Goal: Task Accomplishment & Management: Use online tool/utility

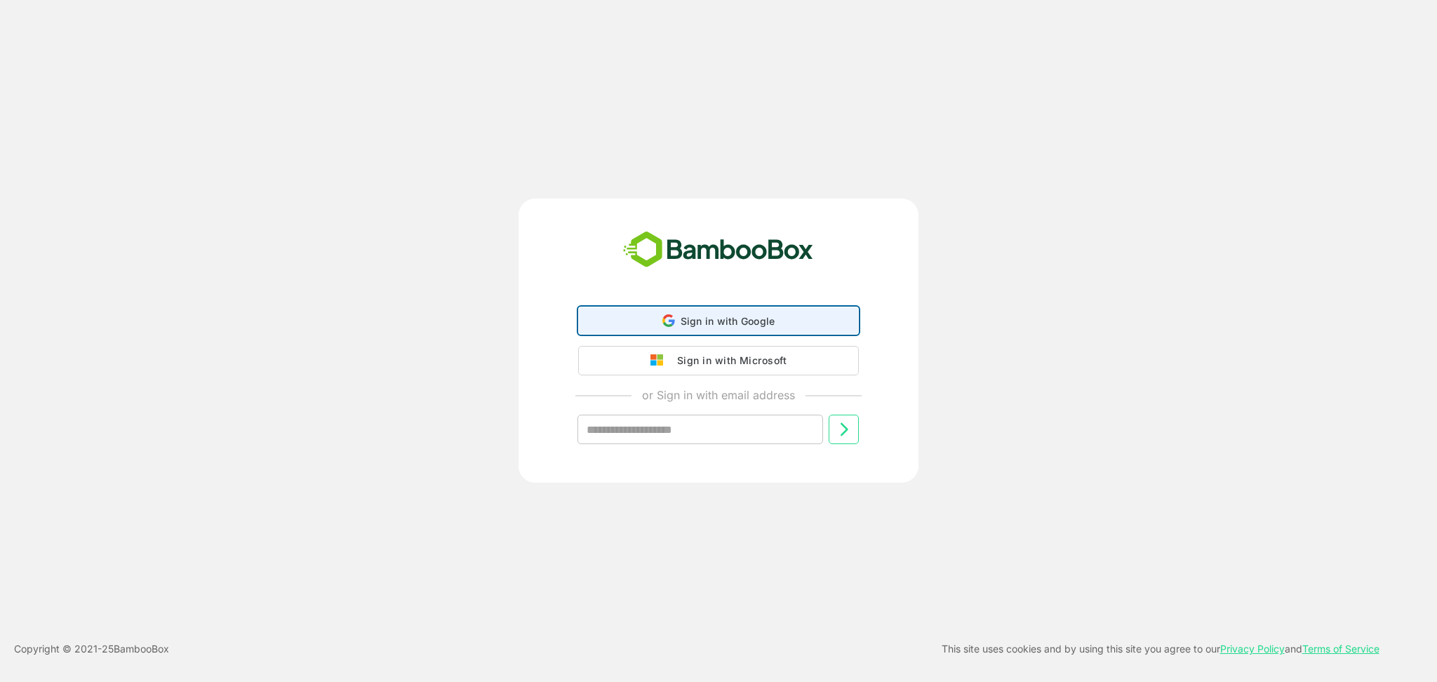
click at [622, 314] on div "Sign in with Google Sign in with Google. Opens in new tab" at bounding box center [718, 320] width 262 height 27
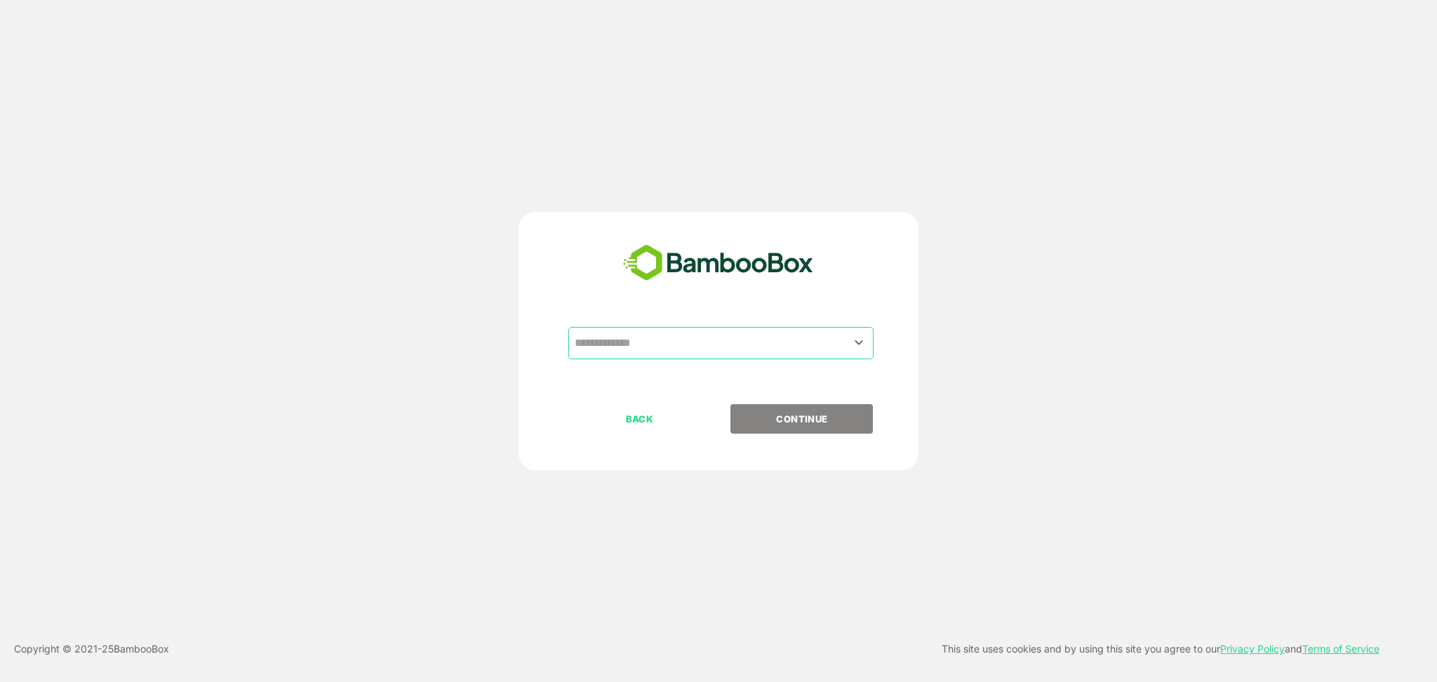
click at [651, 342] on input "text" at bounding box center [721, 343] width 300 height 27
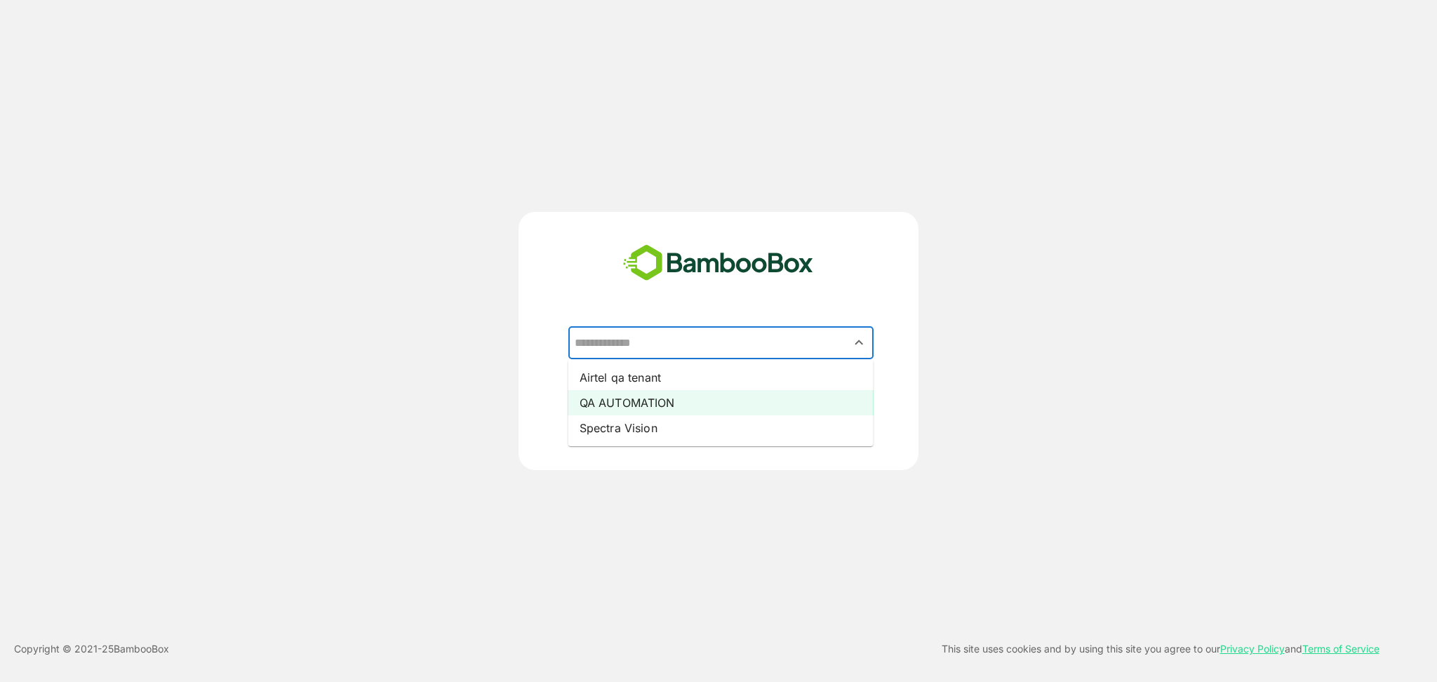
click at [636, 400] on li "QA AUTOMATION" at bounding box center [720, 402] width 305 height 25
type input "**********"
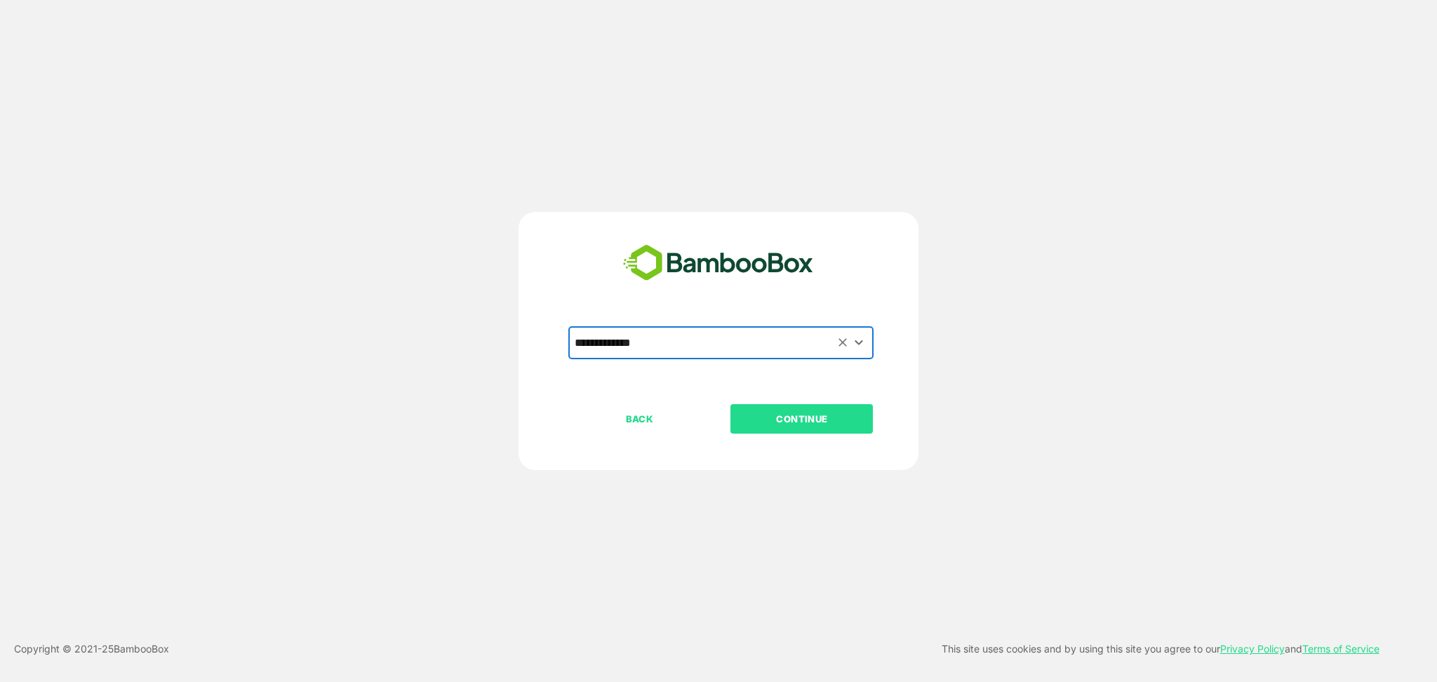
click at [777, 411] on p "CONTINUE" at bounding box center [802, 418] width 140 height 15
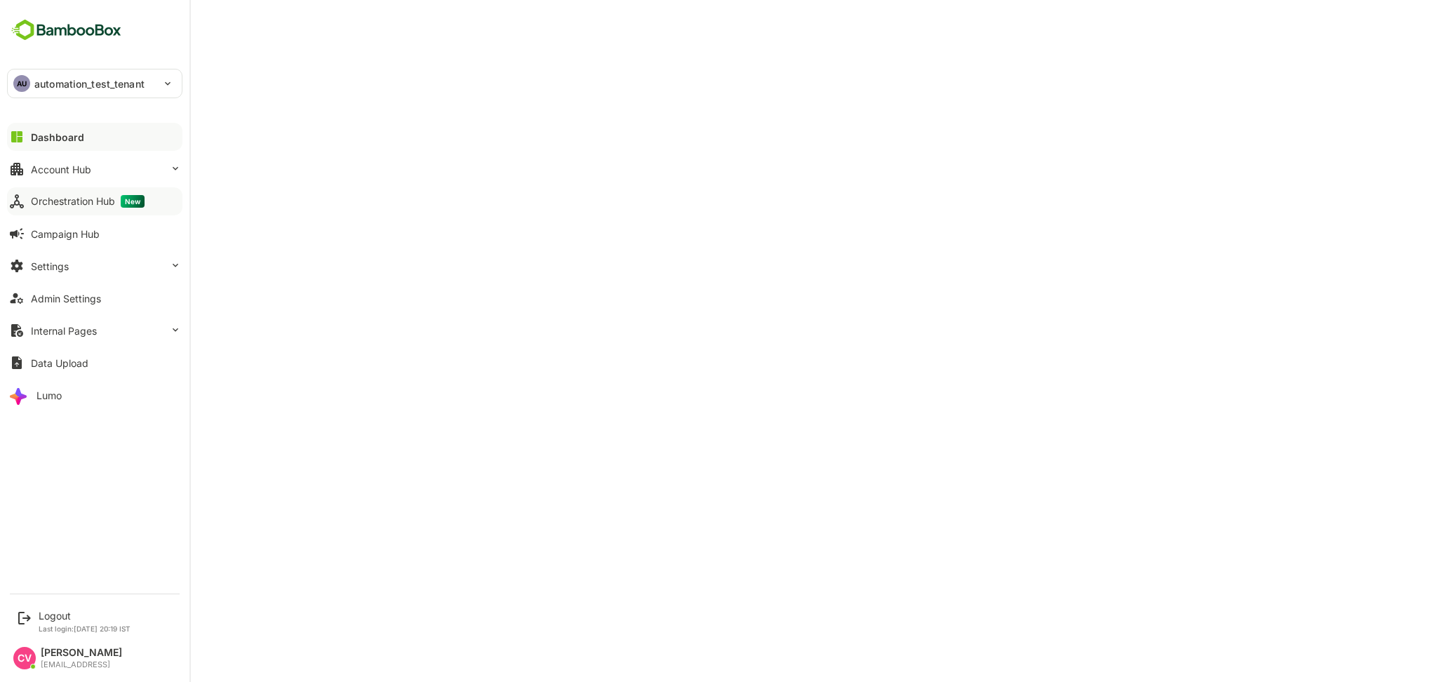
click at [71, 208] on button "Orchestration Hub New" at bounding box center [94, 201] width 175 height 28
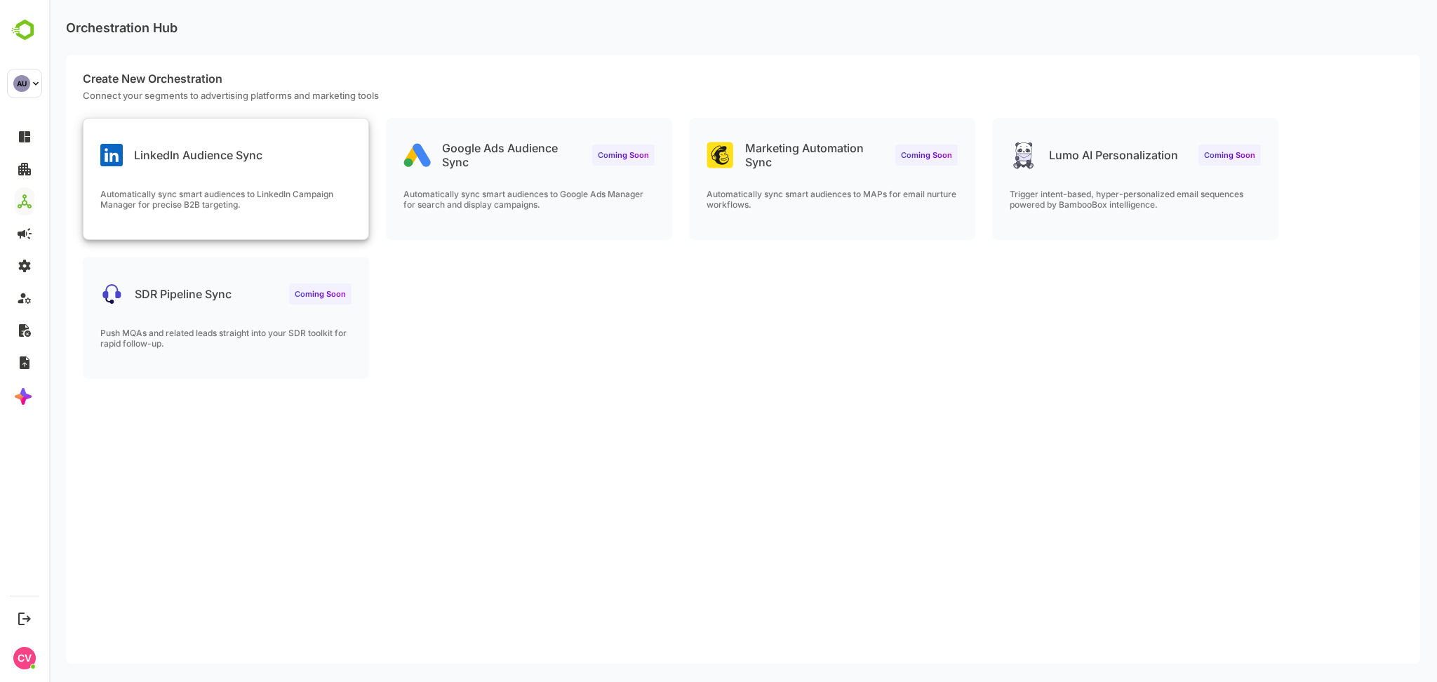
click at [290, 163] on div "LinkedIn Audience Sync" at bounding box center [225, 144] width 285 height 51
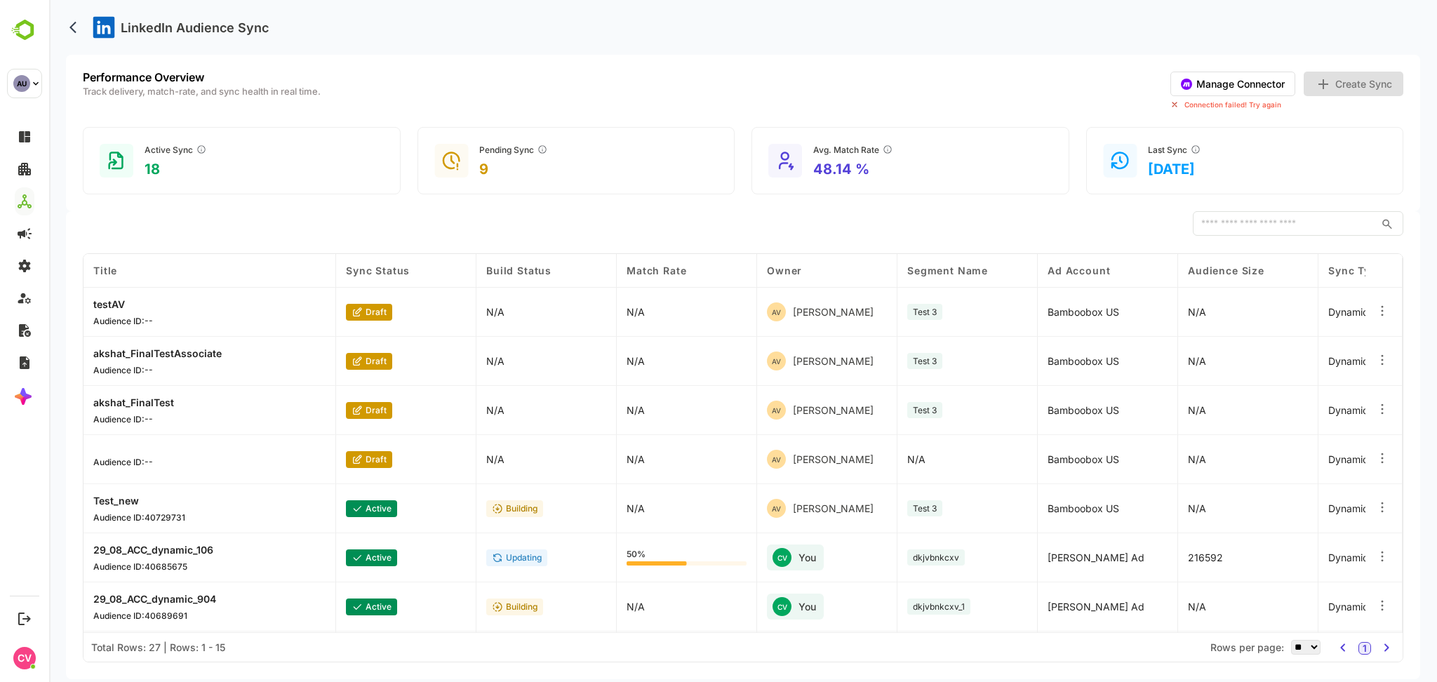
click at [1250, 78] on button "Manage Connector" at bounding box center [1232, 84] width 125 height 25
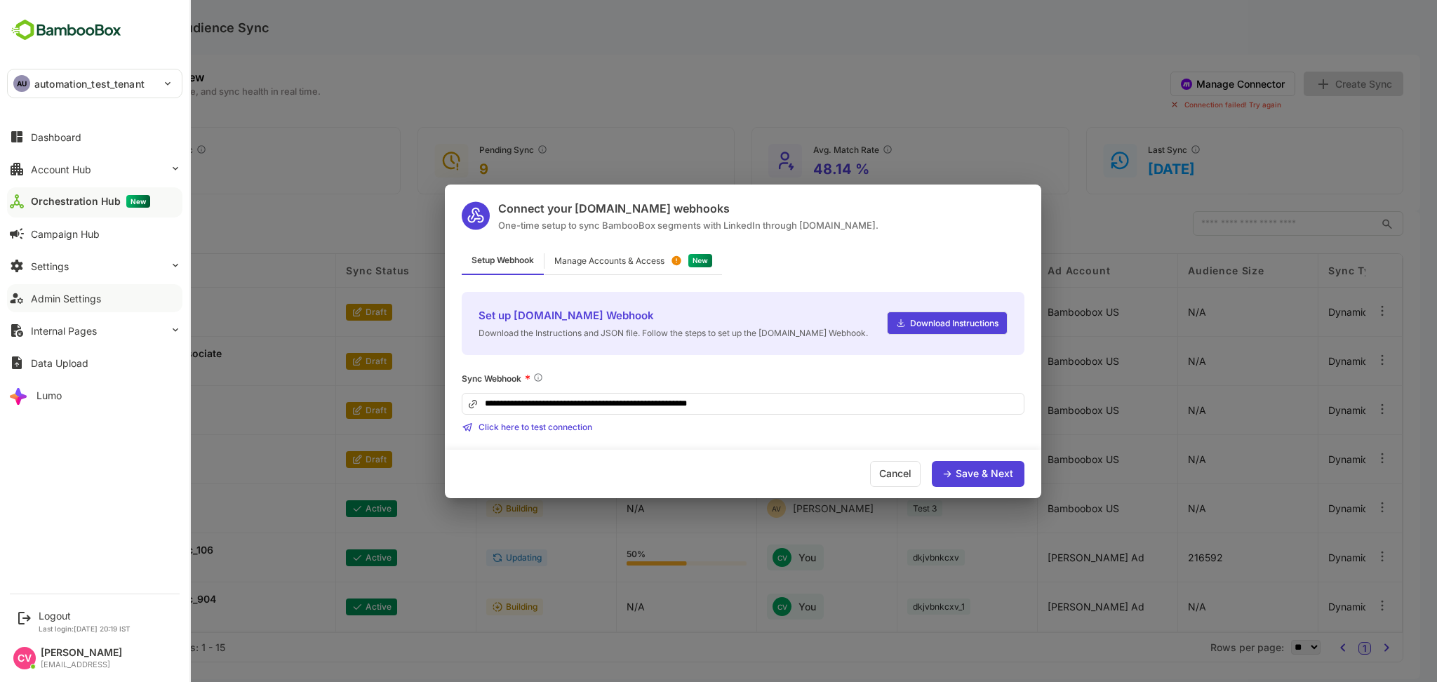
click at [83, 304] on div "Admin Settings" at bounding box center [66, 299] width 70 height 12
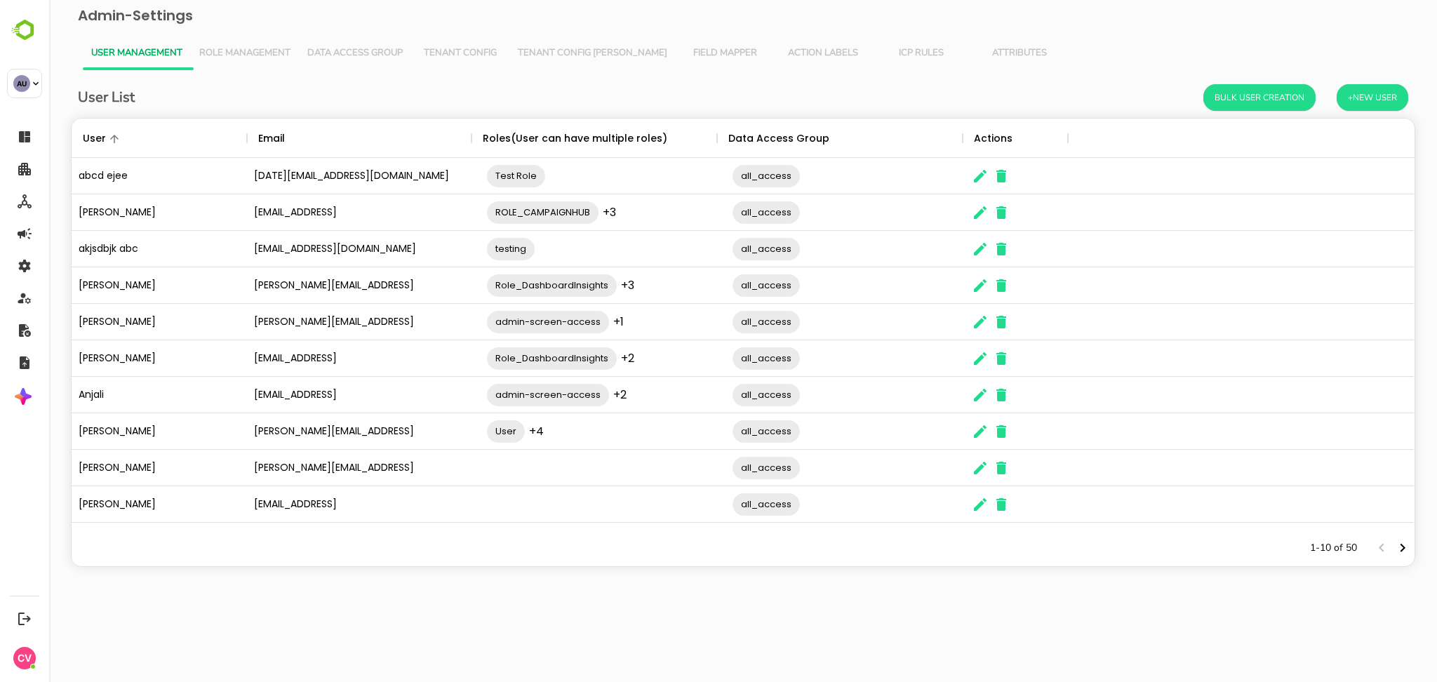
scroll to position [397, 1328]
click at [1401, 548] on icon "Next page" at bounding box center [1402, 548] width 17 height 17
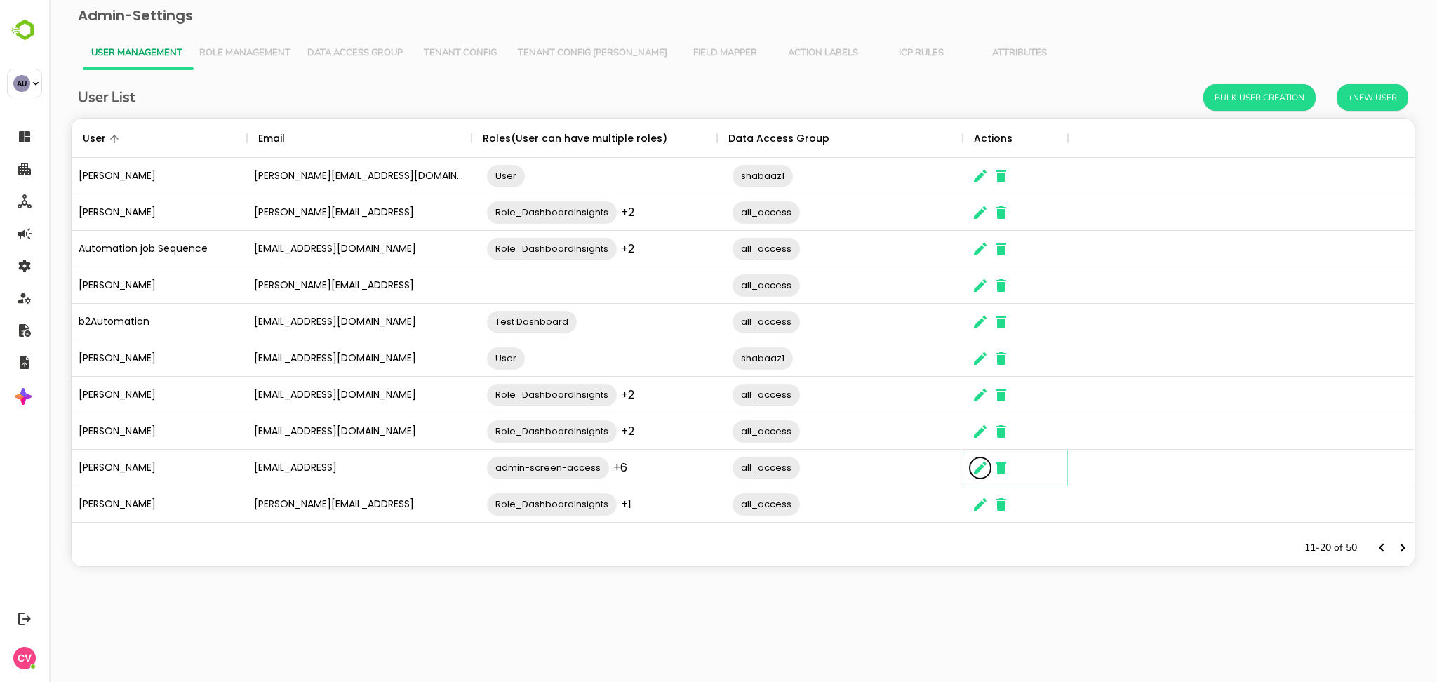
click at [982, 467] on icon "The User Data" at bounding box center [980, 468] width 13 height 13
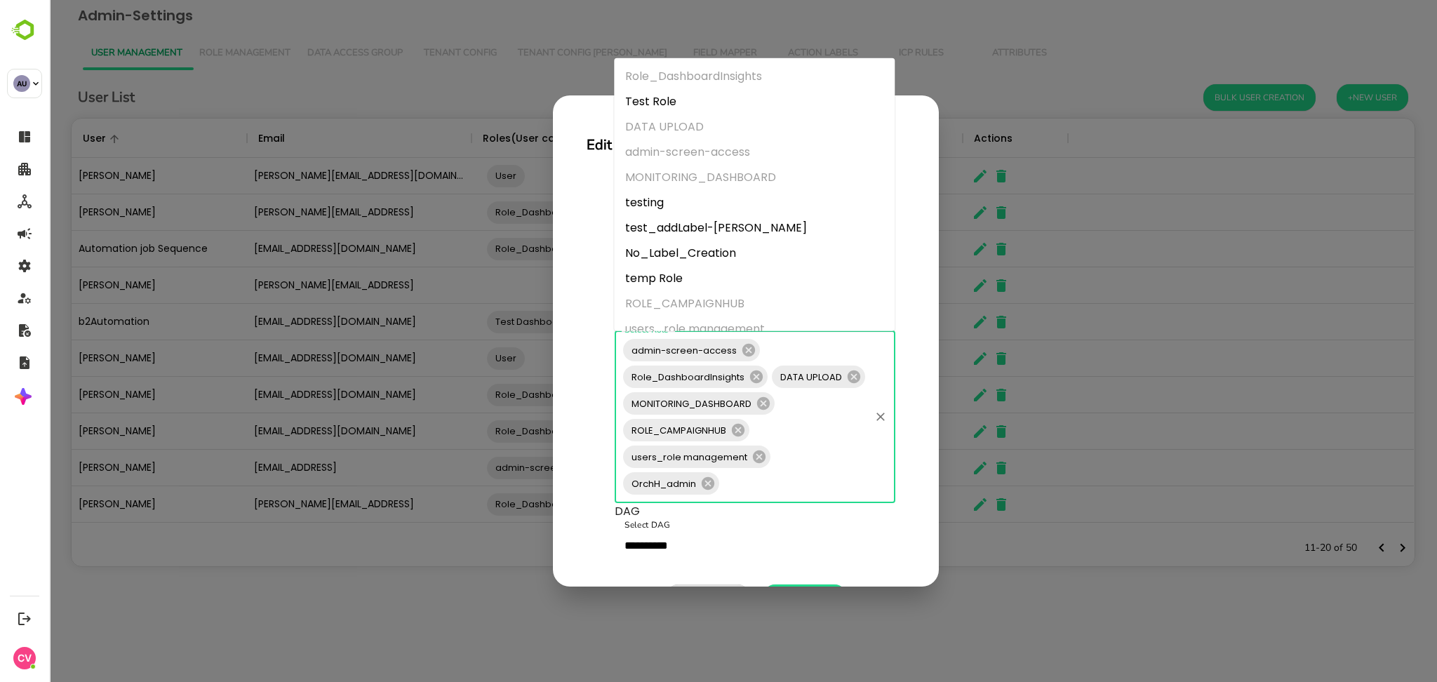
click at [804, 475] on input "Select Role" at bounding box center [794, 483] width 147 height 27
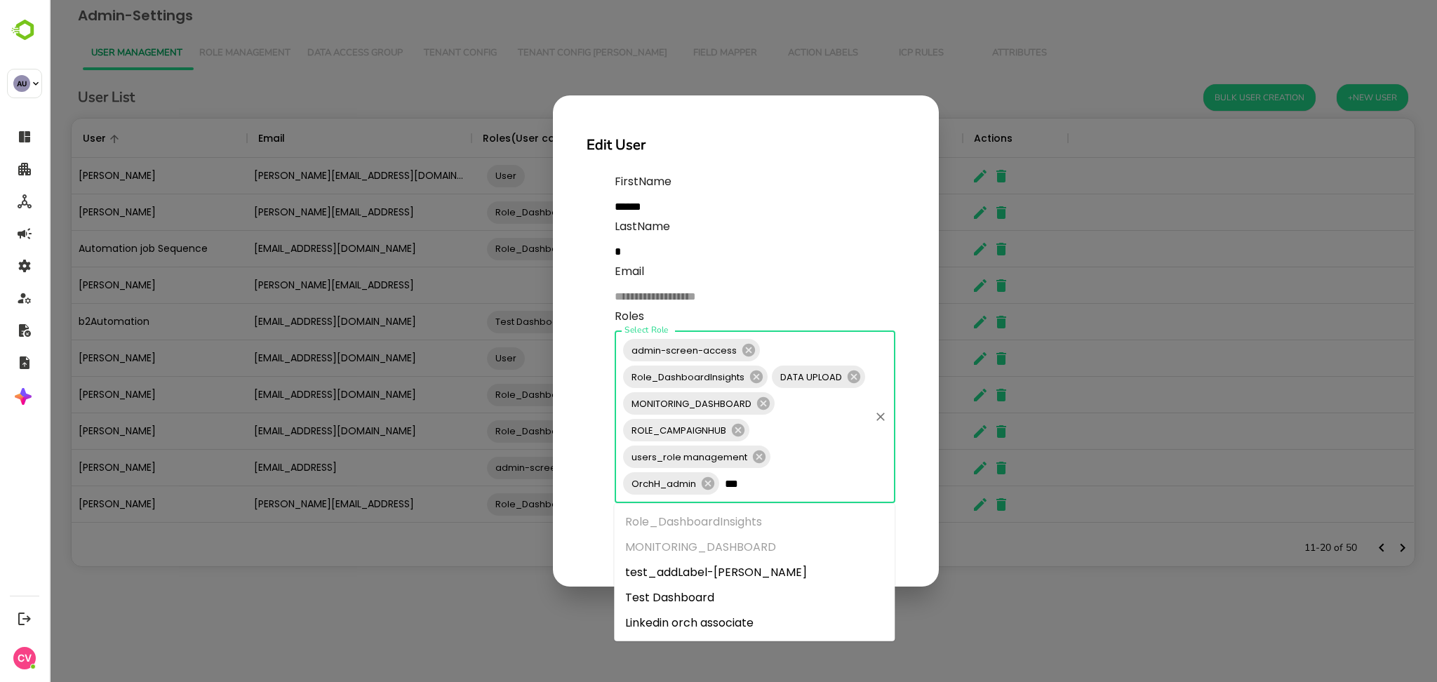
type input "****"
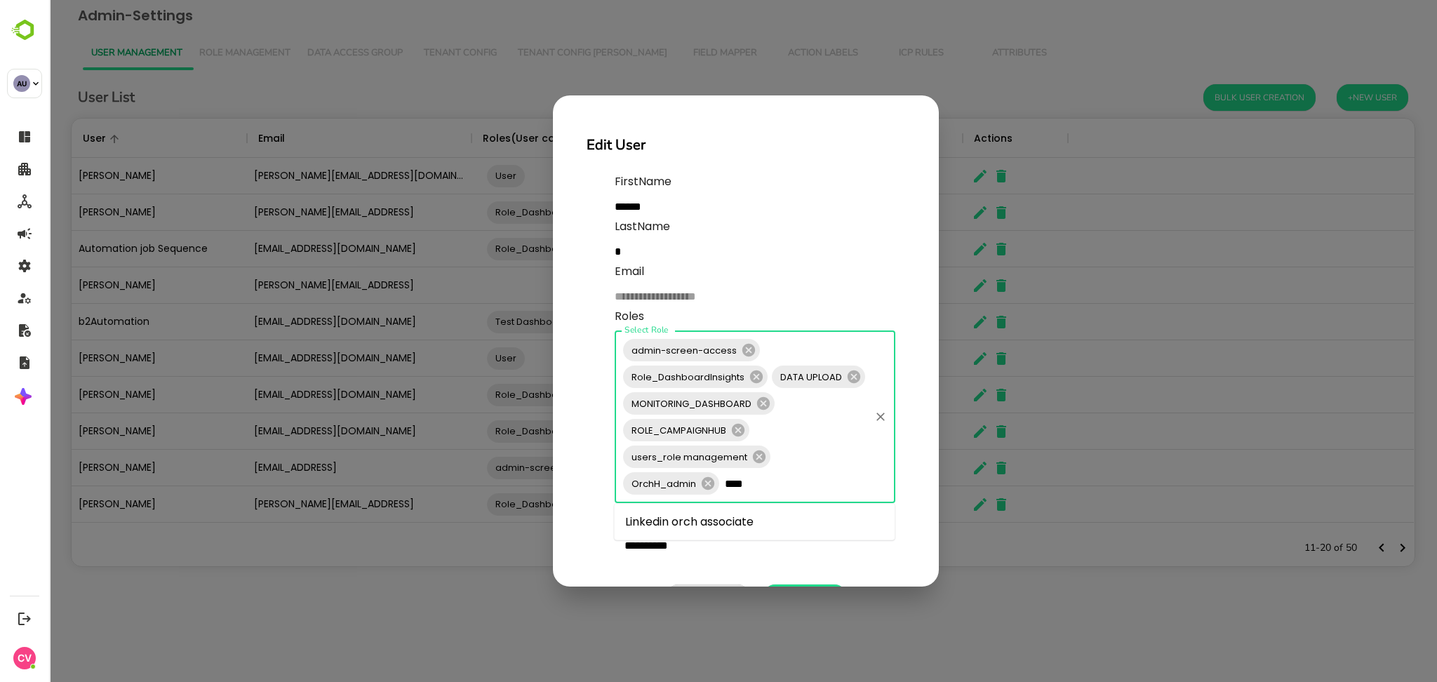
click at [747, 519] on li "Linkedin orch associate" at bounding box center [754, 521] width 281 height 25
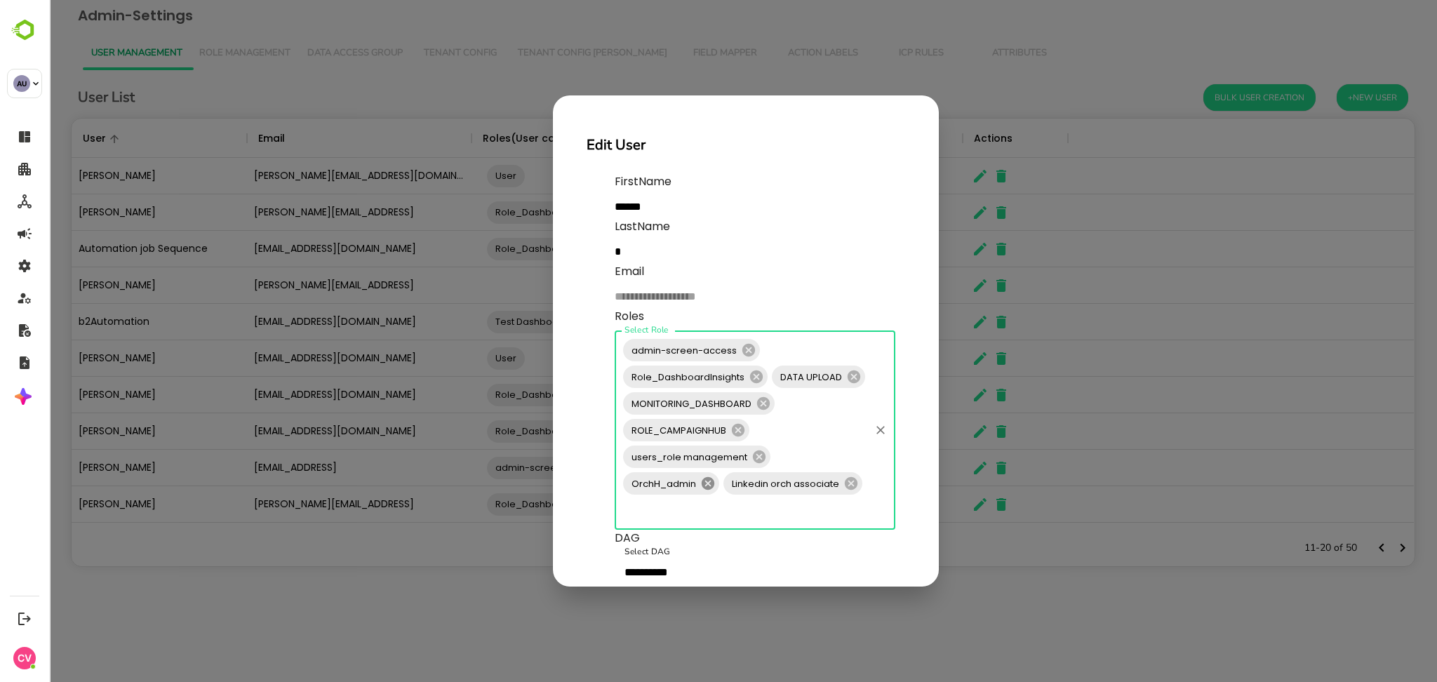
click at [710, 484] on icon at bounding box center [708, 483] width 13 height 13
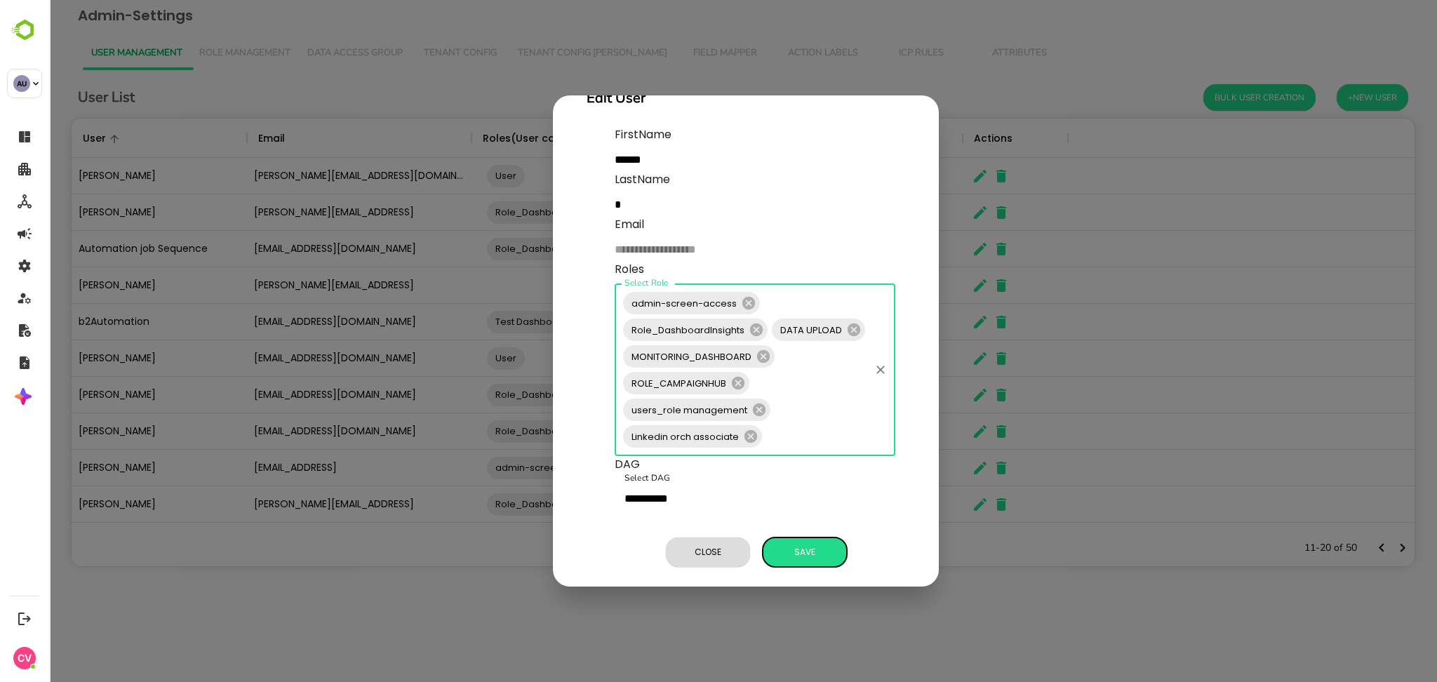
click at [790, 543] on span "Save" at bounding box center [805, 552] width 70 height 18
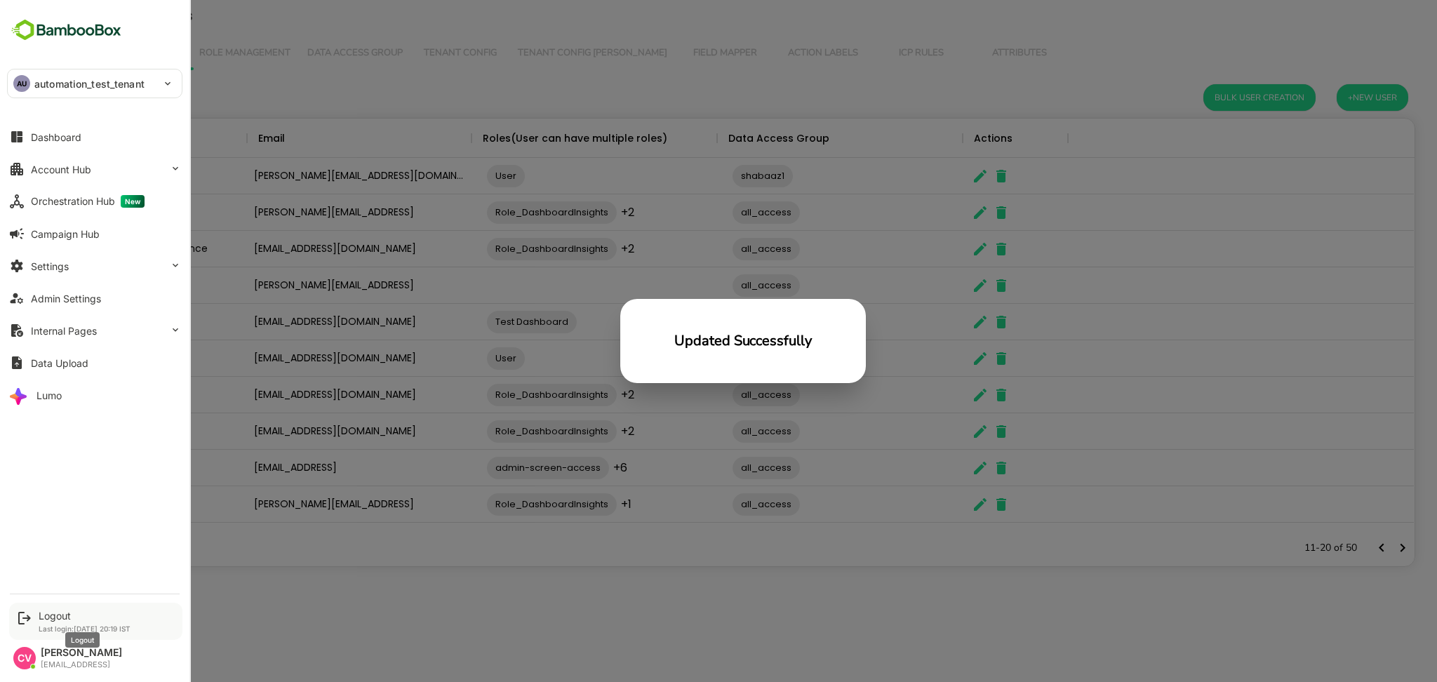
click at [52, 611] on div "Logout" at bounding box center [85, 616] width 92 height 12
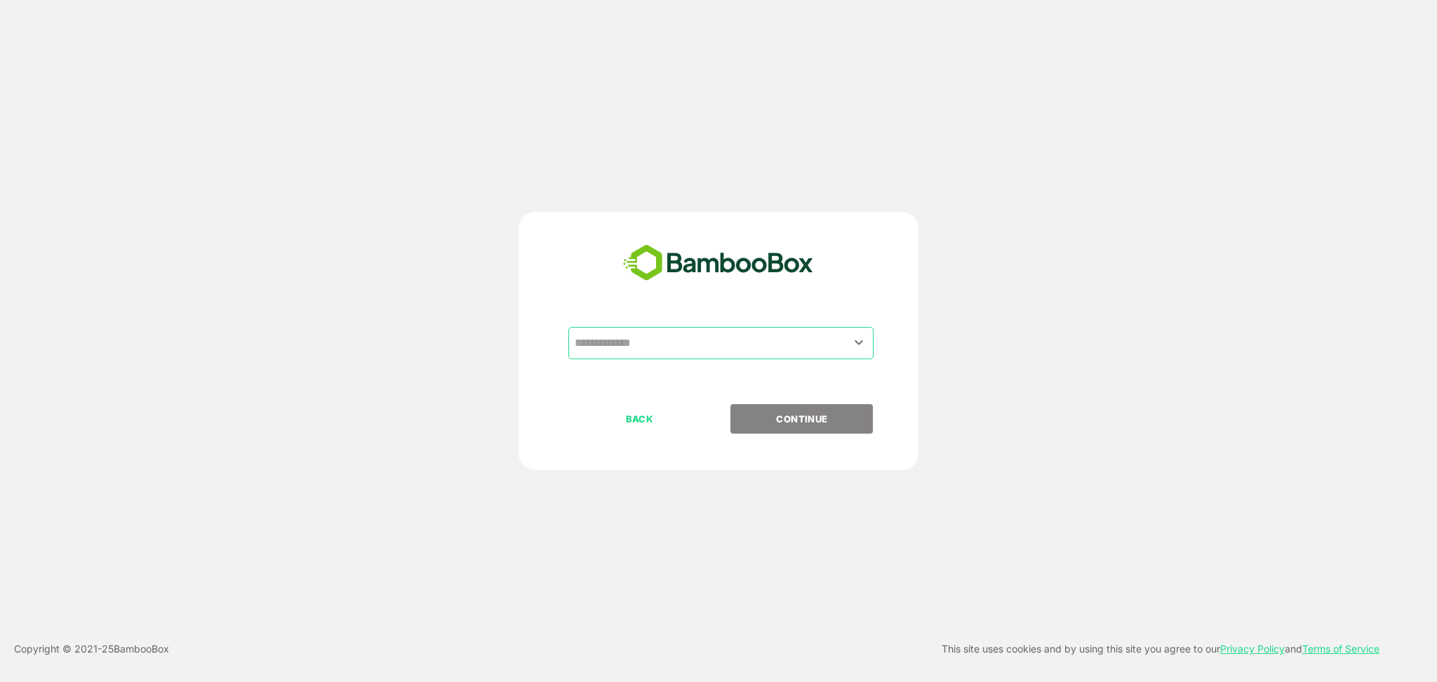
click at [627, 339] on input "text" at bounding box center [721, 343] width 300 height 27
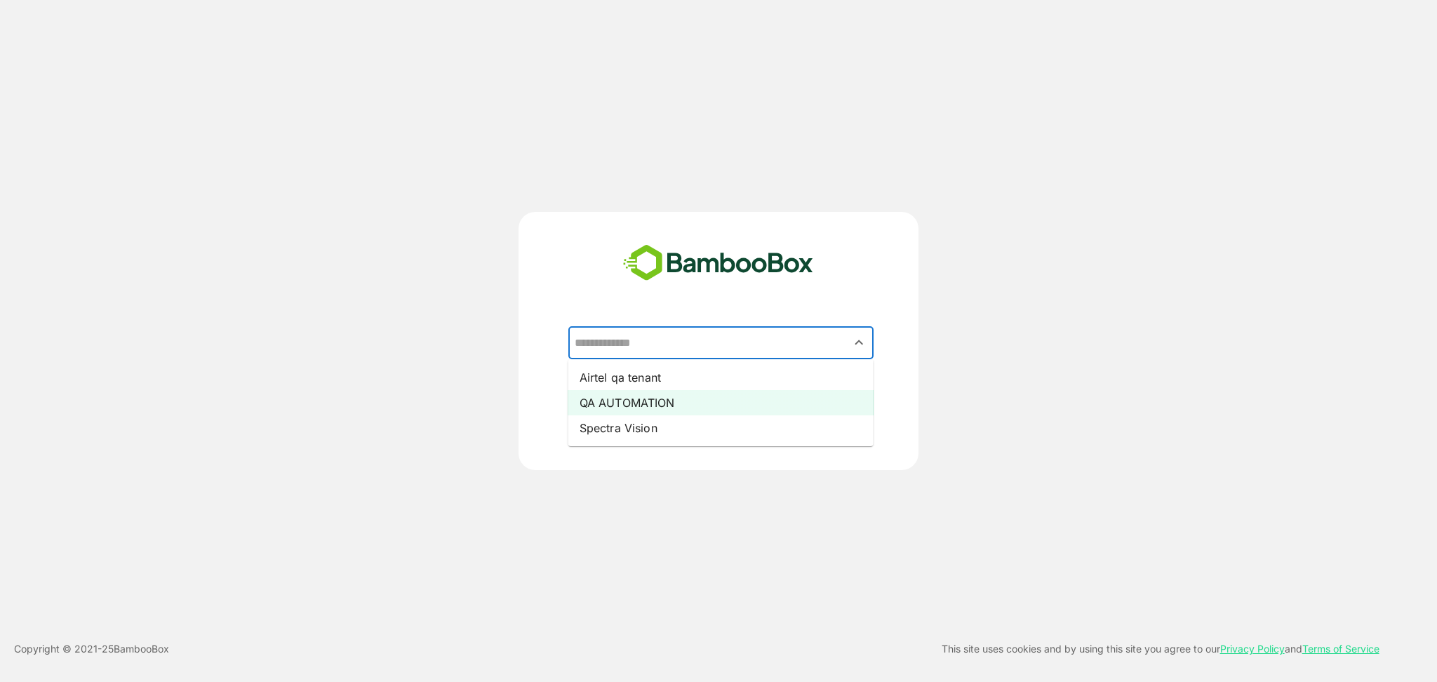
click at [613, 401] on li "QA AUTOMATION" at bounding box center [720, 402] width 305 height 25
type input "**********"
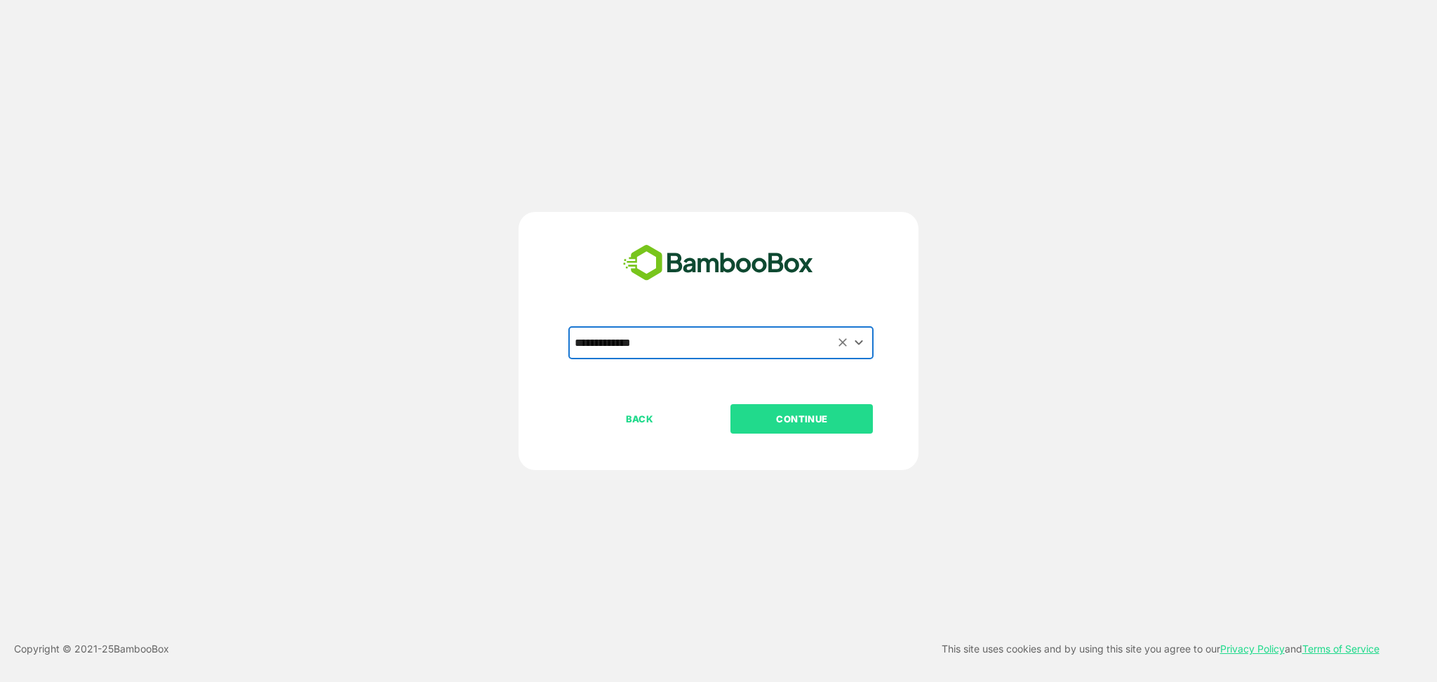
click at [803, 421] on p "CONTINUE" at bounding box center [802, 418] width 140 height 15
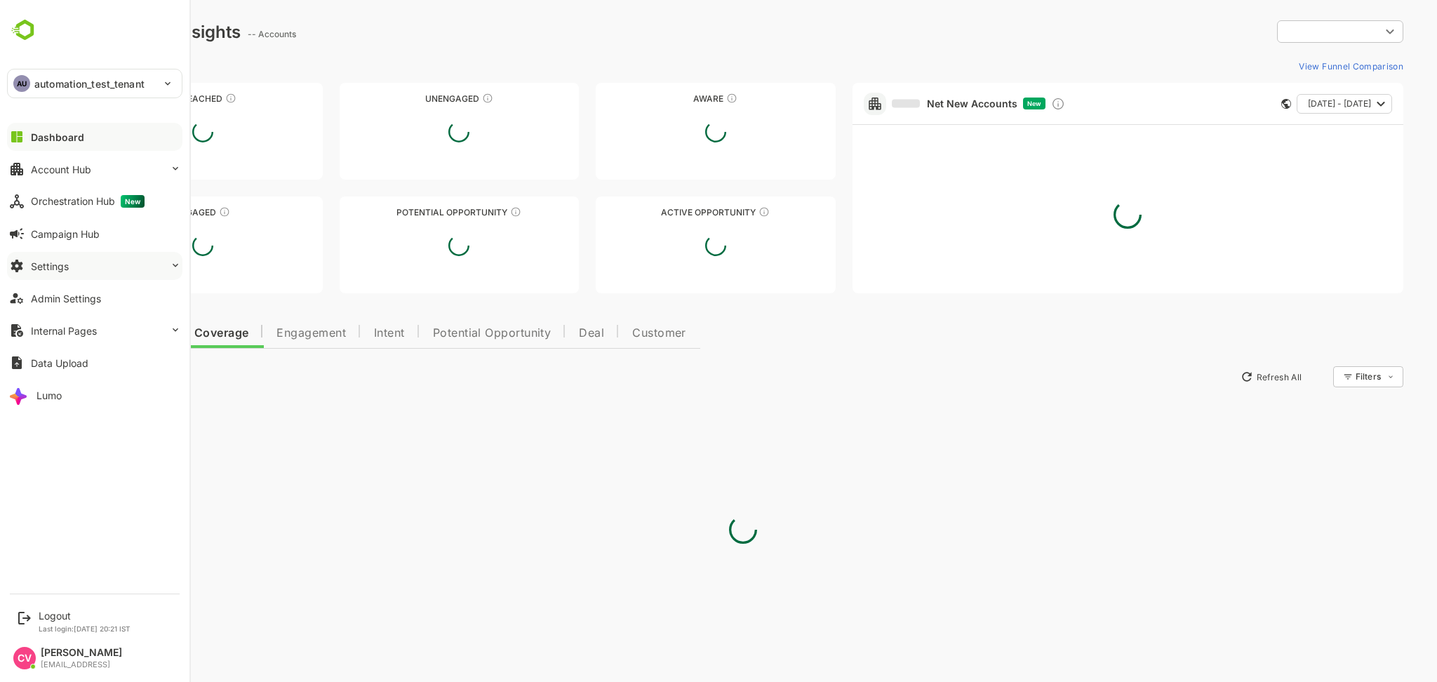
type input "**********"
click at [65, 207] on div "Orchestration Hub New" at bounding box center [88, 201] width 114 height 13
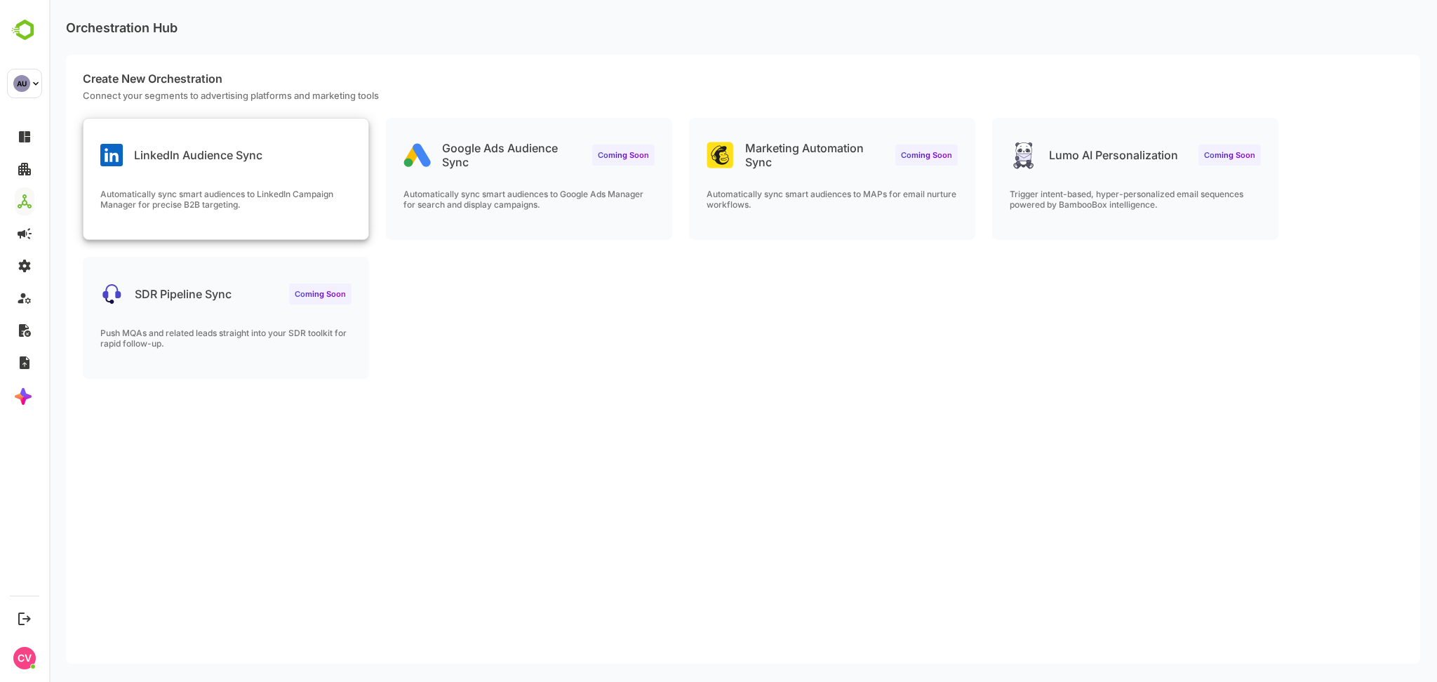
click at [243, 166] on div "LinkedIn Audience Sync" at bounding box center [181, 155] width 162 height 22
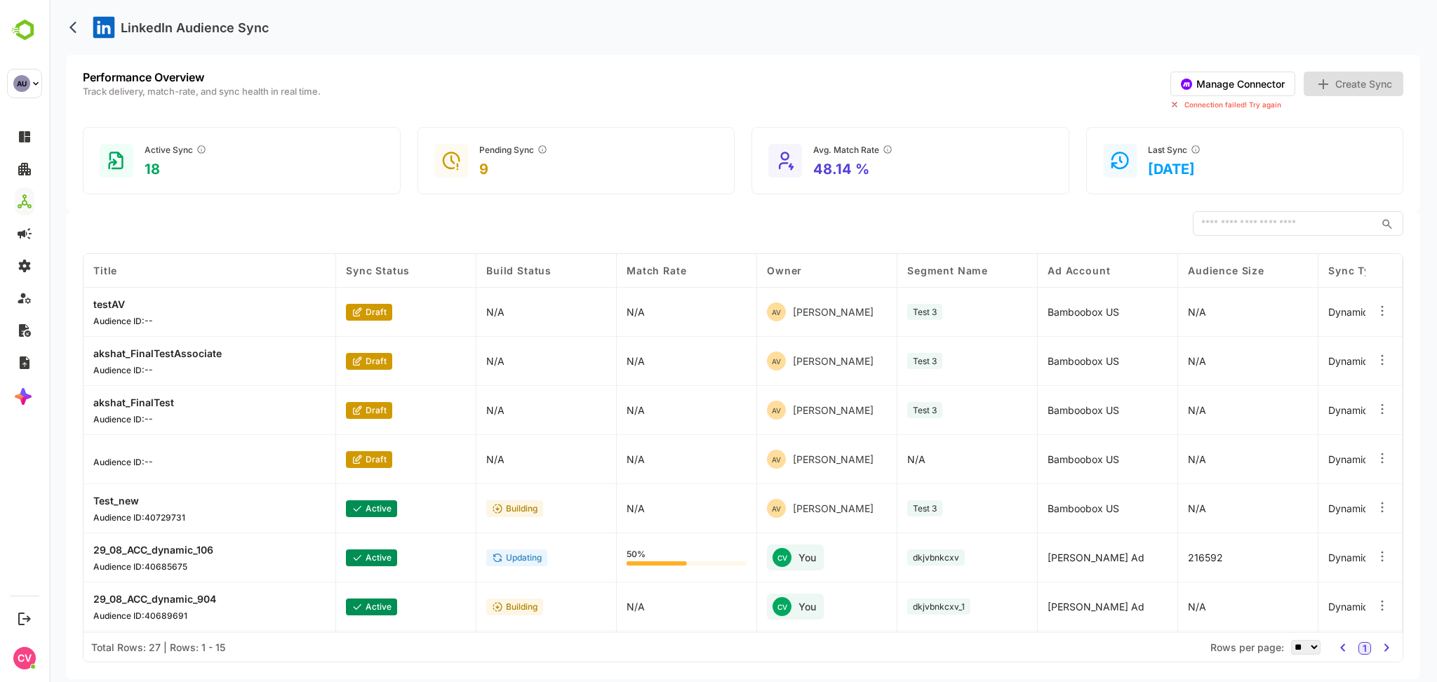
click at [1259, 79] on button "Manage Connector" at bounding box center [1232, 84] width 125 height 25
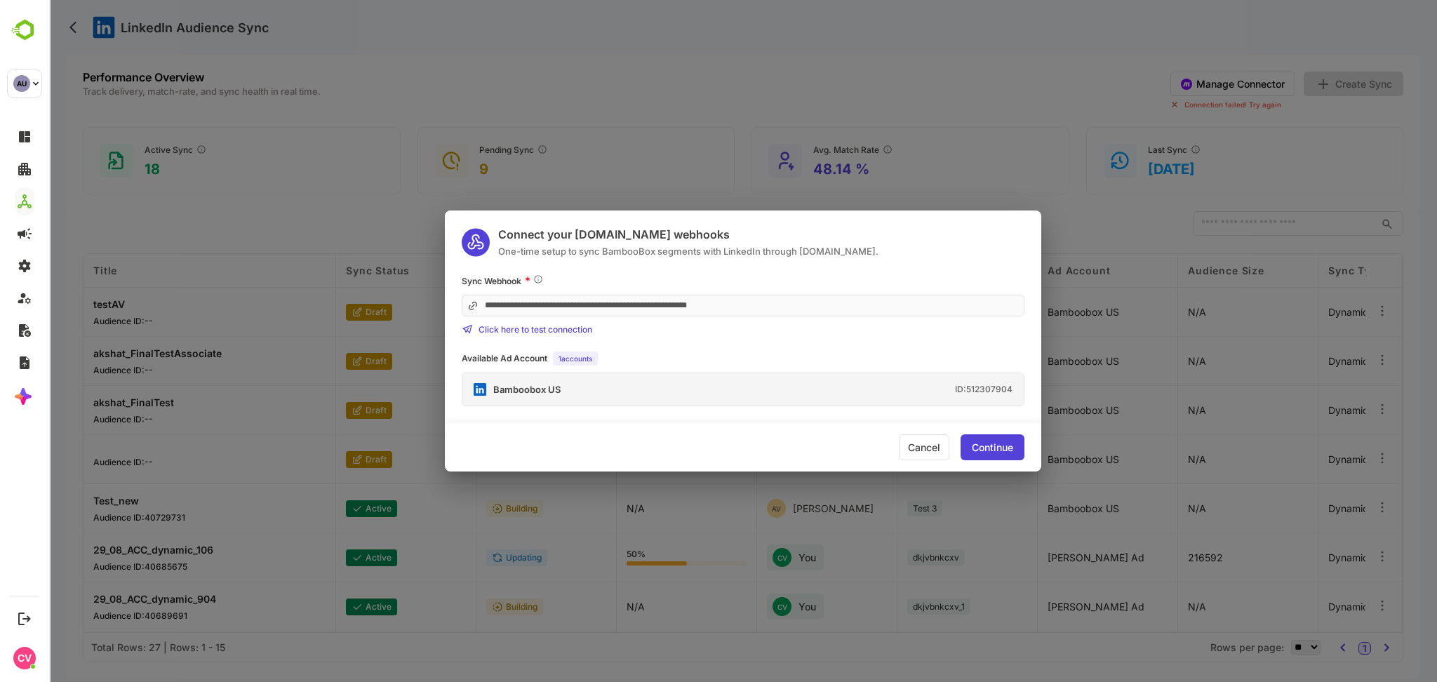
click at [1001, 448] on div "Continue" at bounding box center [992, 448] width 41 height 10
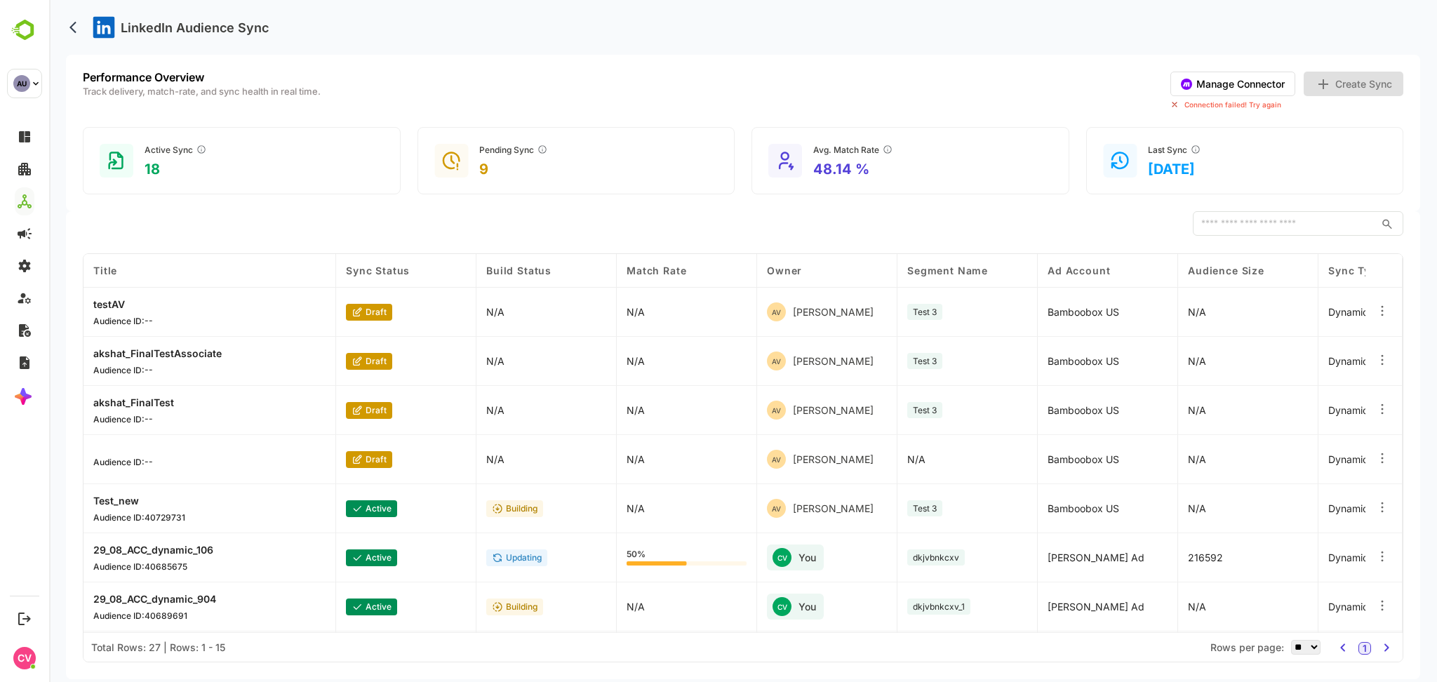
click at [1360, 72] on button "Create Sync" at bounding box center [1354, 84] width 100 height 25
click at [1342, 84] on button "Create Sync" at bounding box center [1354, 84] width 100 height 25
click at [1233, 88] on button "Manage Connector" at bounding box center [1232, 84] width 125 height 25
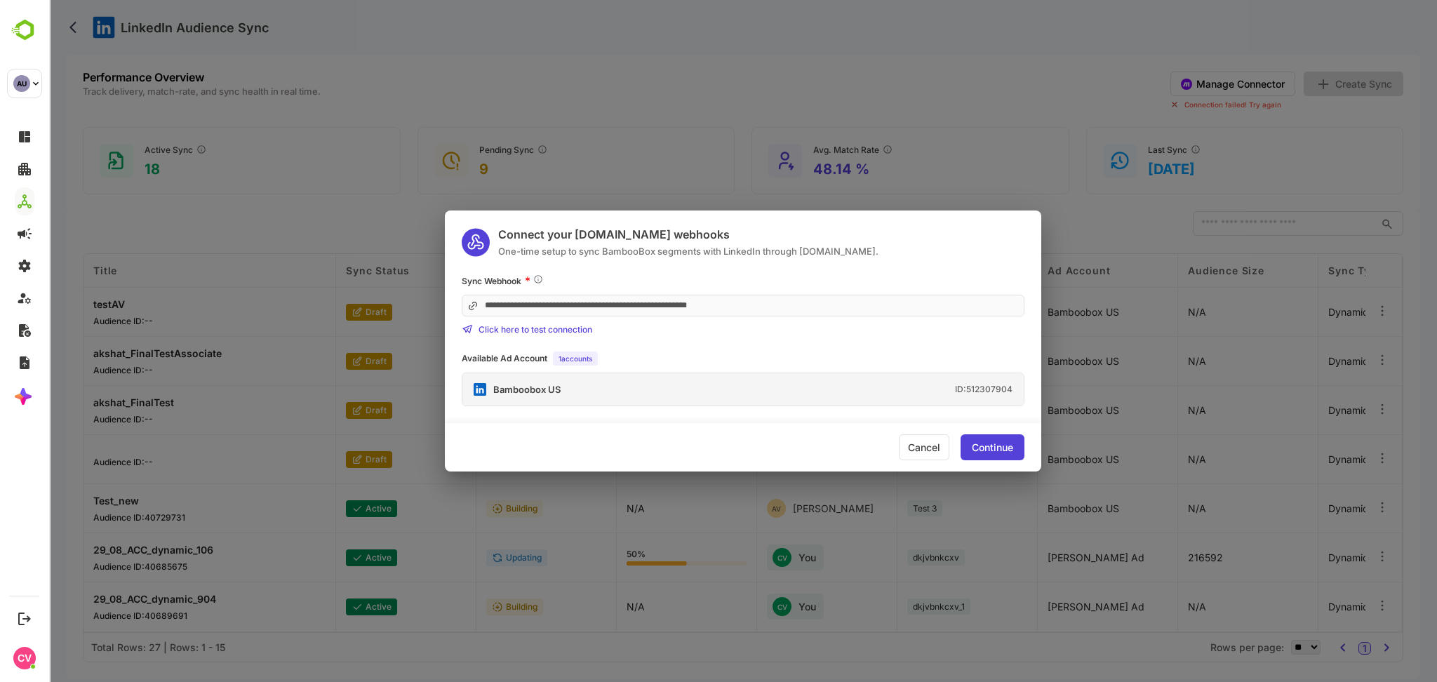
click at [979, 440] on div "Continue" at bounding box center [993, 447] width 64 height 26
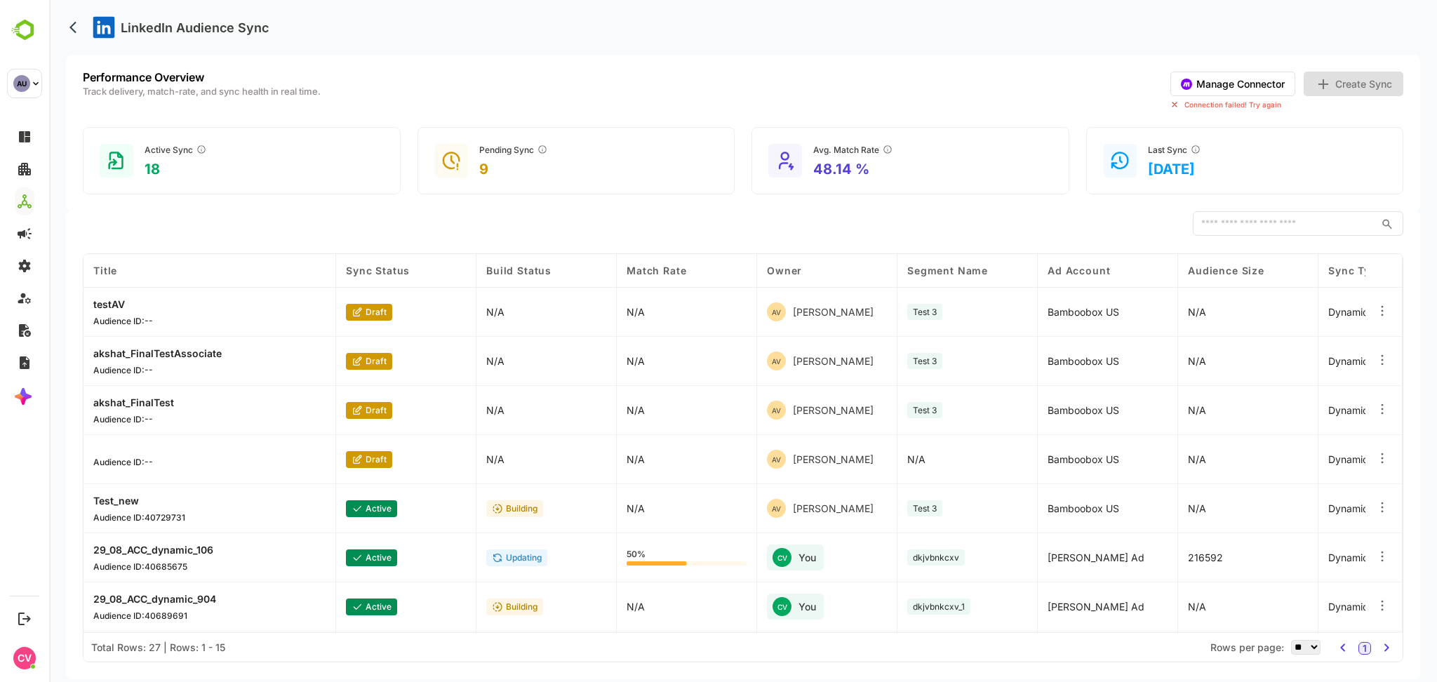
click at [1224, 83] on button "Manage Connector" at bounding box center [1232, 84] width 125 height 25
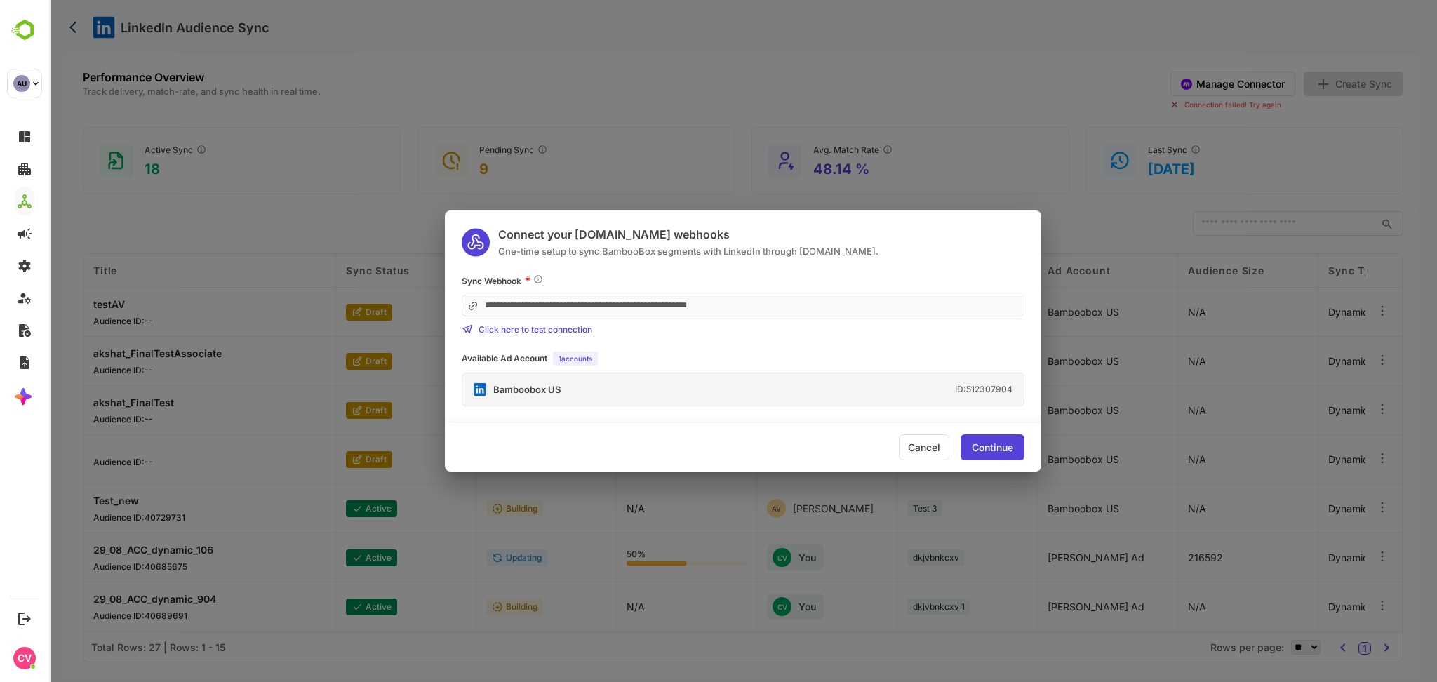
click at [701, 95] on div "**********" at bounding box center [743, 341] width 1388 height 682
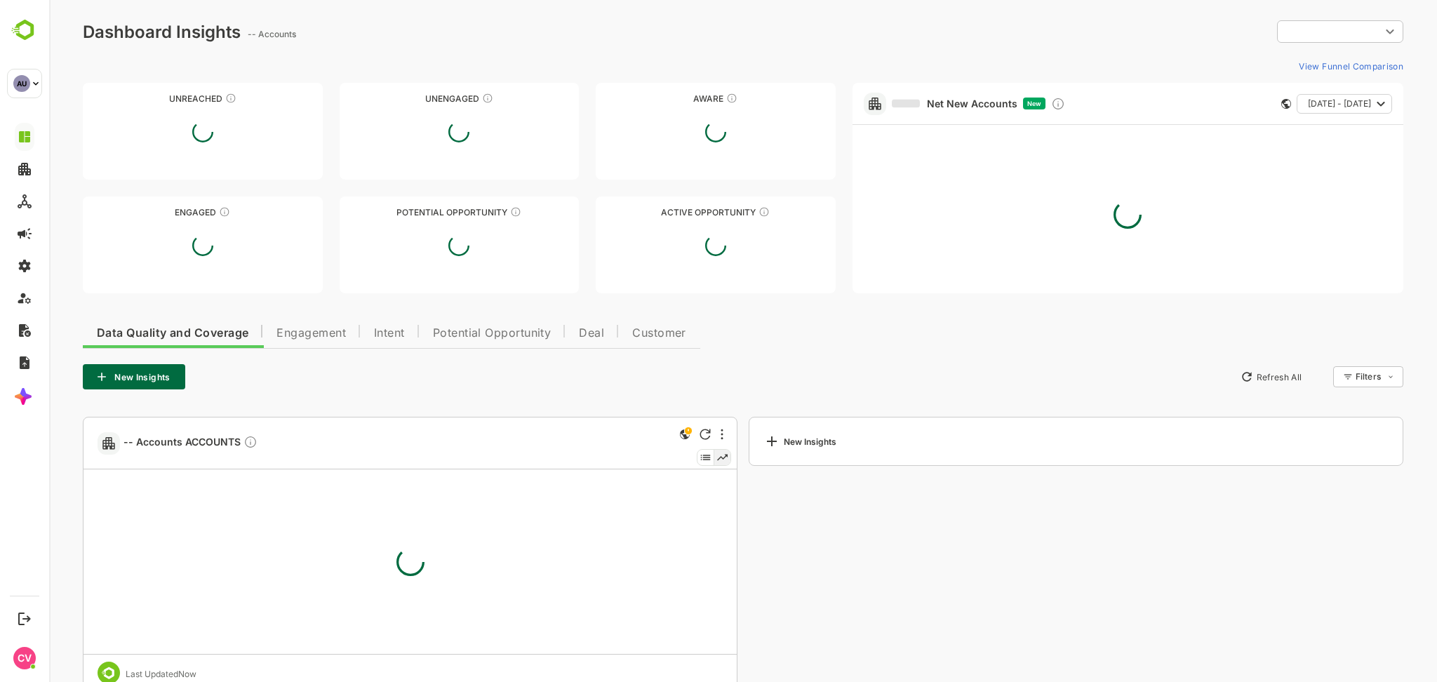
type input "**********"
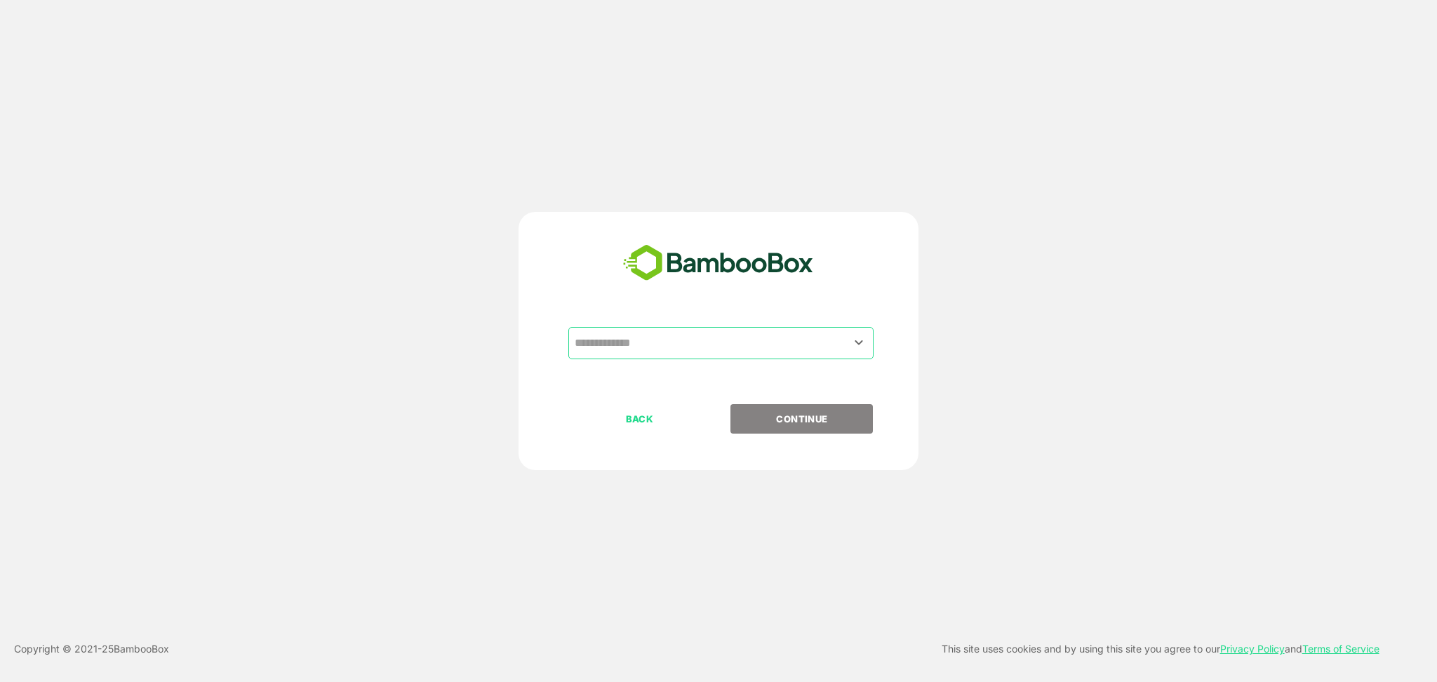
click at [754, 344] on input "text" at bounding box center [721, 343] width 300 height 27
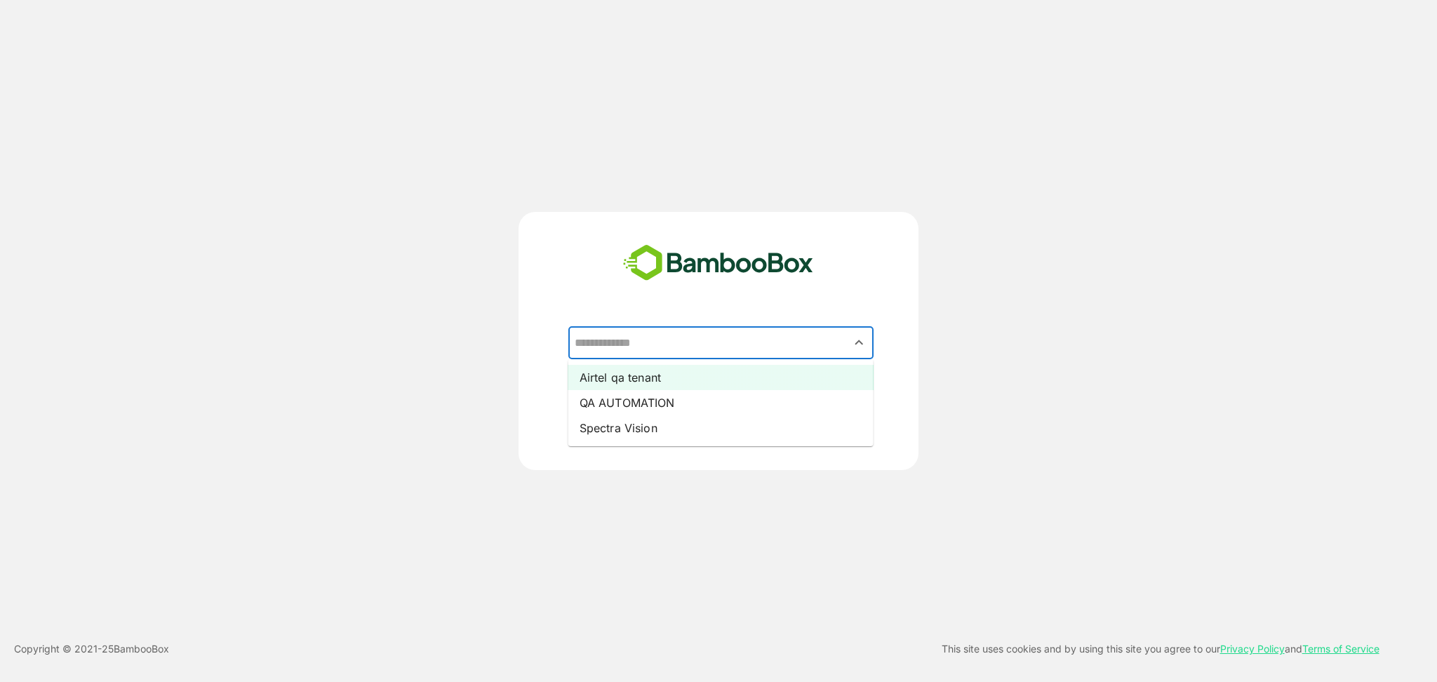
click at [638, 386] on li "Airtel qa tenant" at bounding box center [720, 377] width 305 height 25
type input "**********"
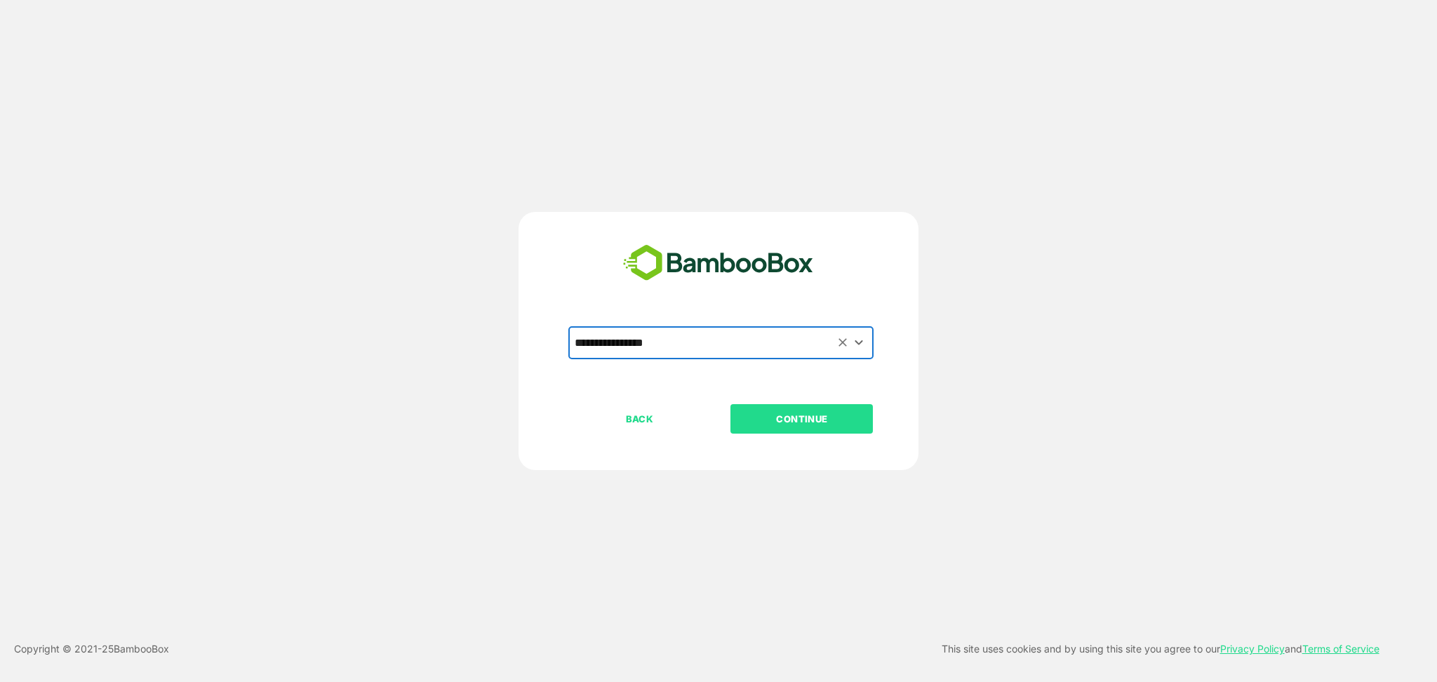
click at [797, 416] on p "CONTINUE" at bounding box center [802, 418] width 140 height 15
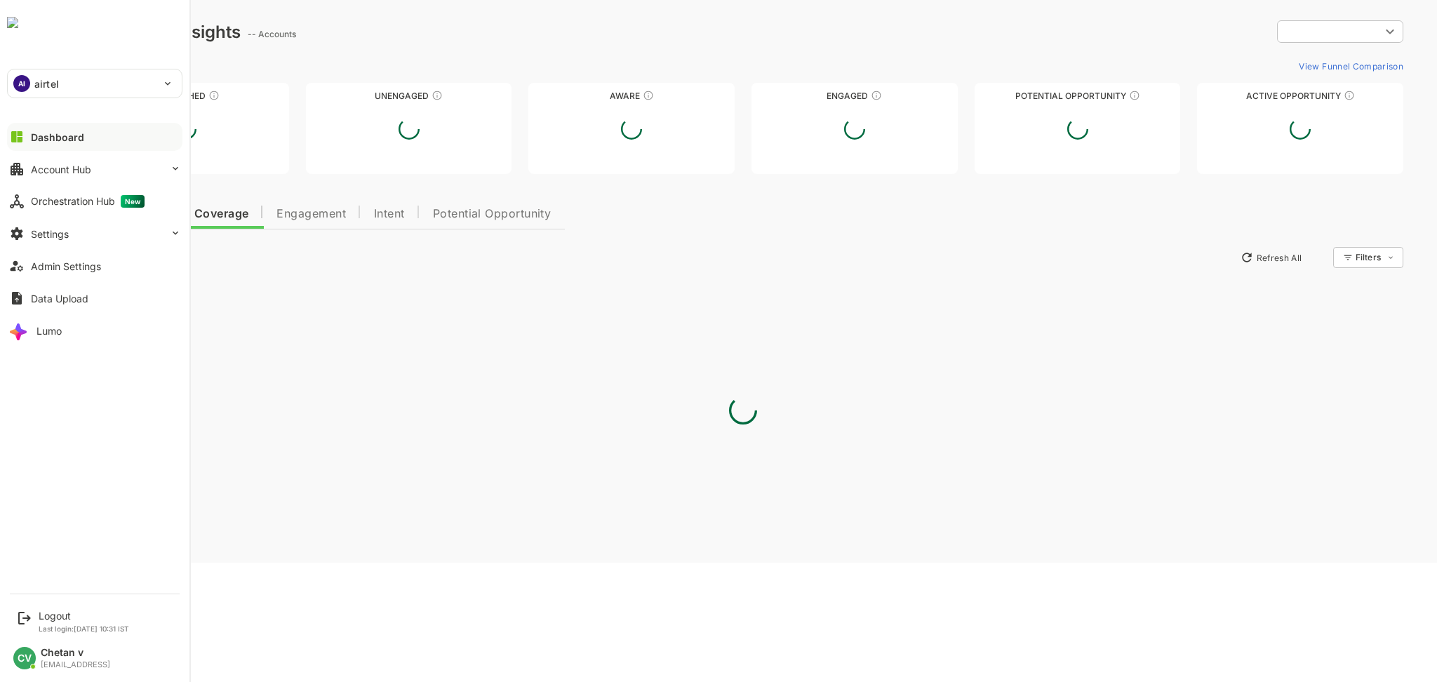
type input "**********"
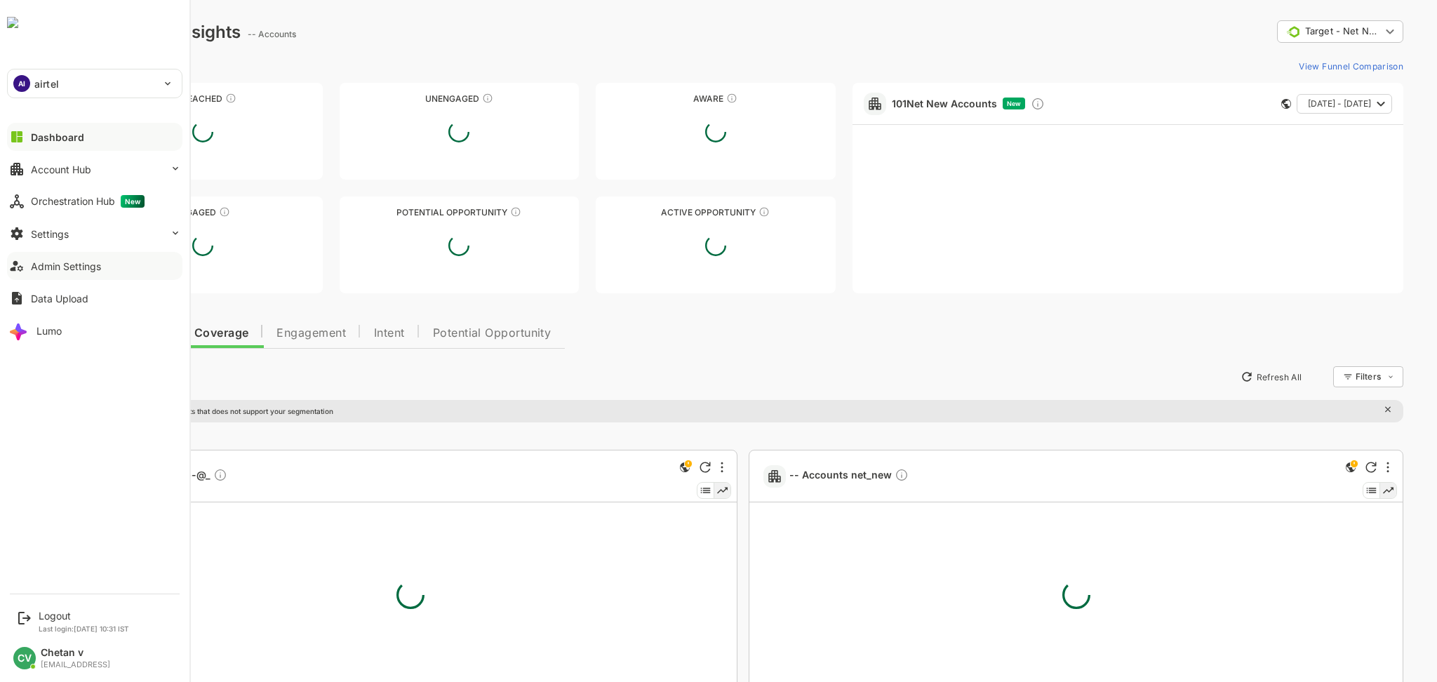
click at [74, 274] on button "Admin Settings" at bounding box center [94, 266] width 175 height 28
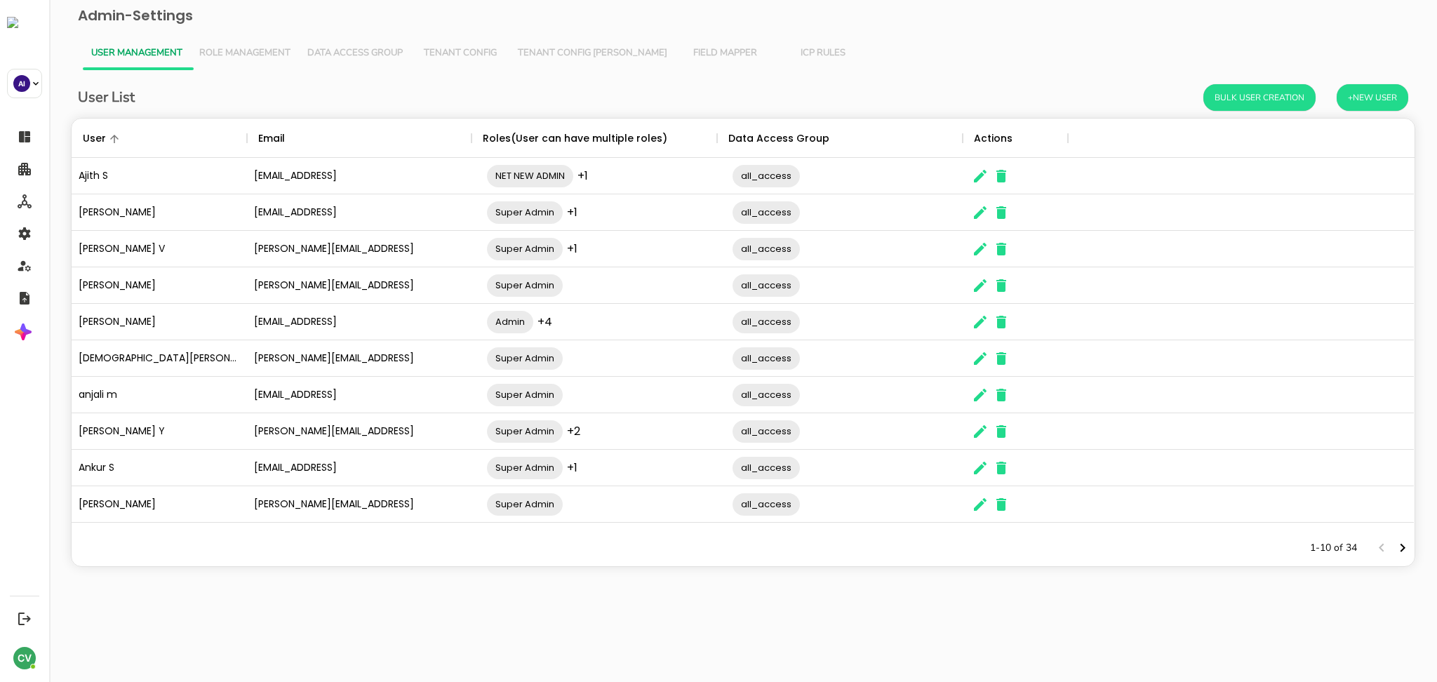
scroll to position [397, 1328]
click at [1403, 542] on icon "Next page" at bounding box center [1402, 548] width 17 height 17
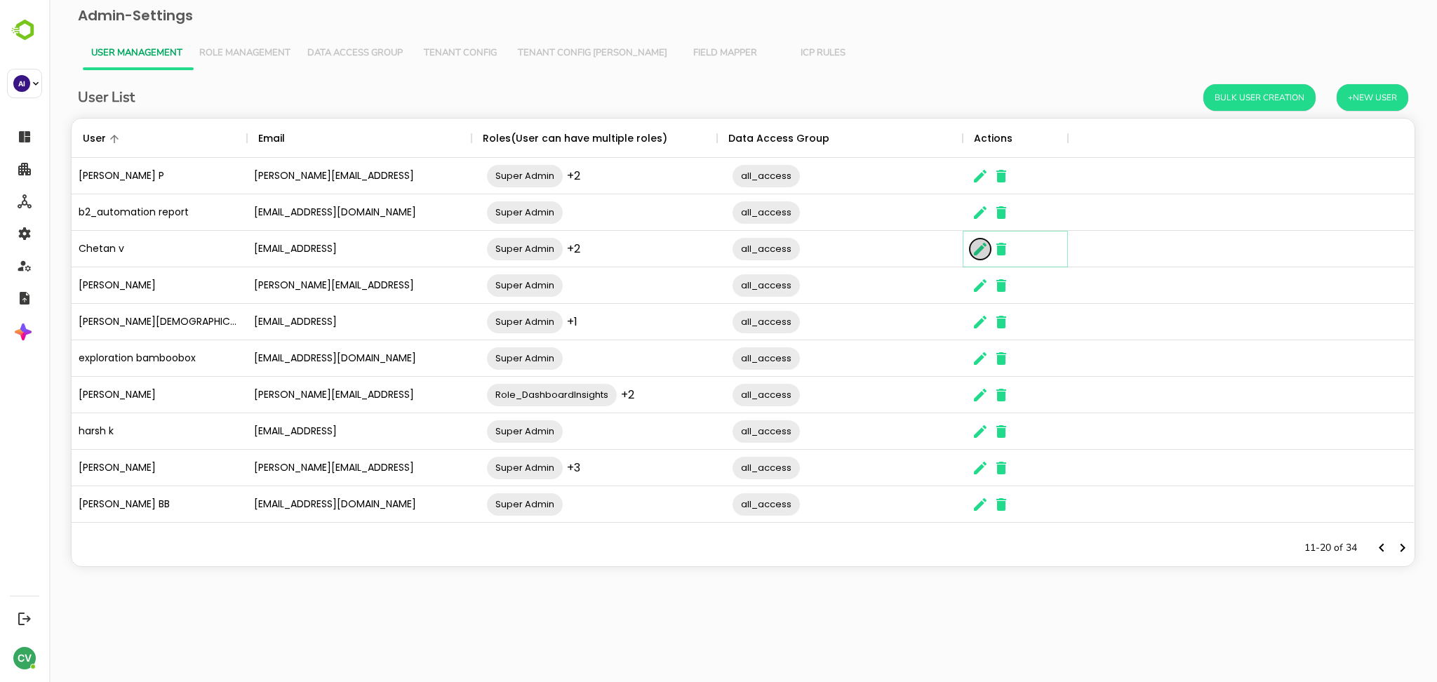
click at [977, 250] on icon "The User Data" at bounding box center [980, 249] width 13 height 13
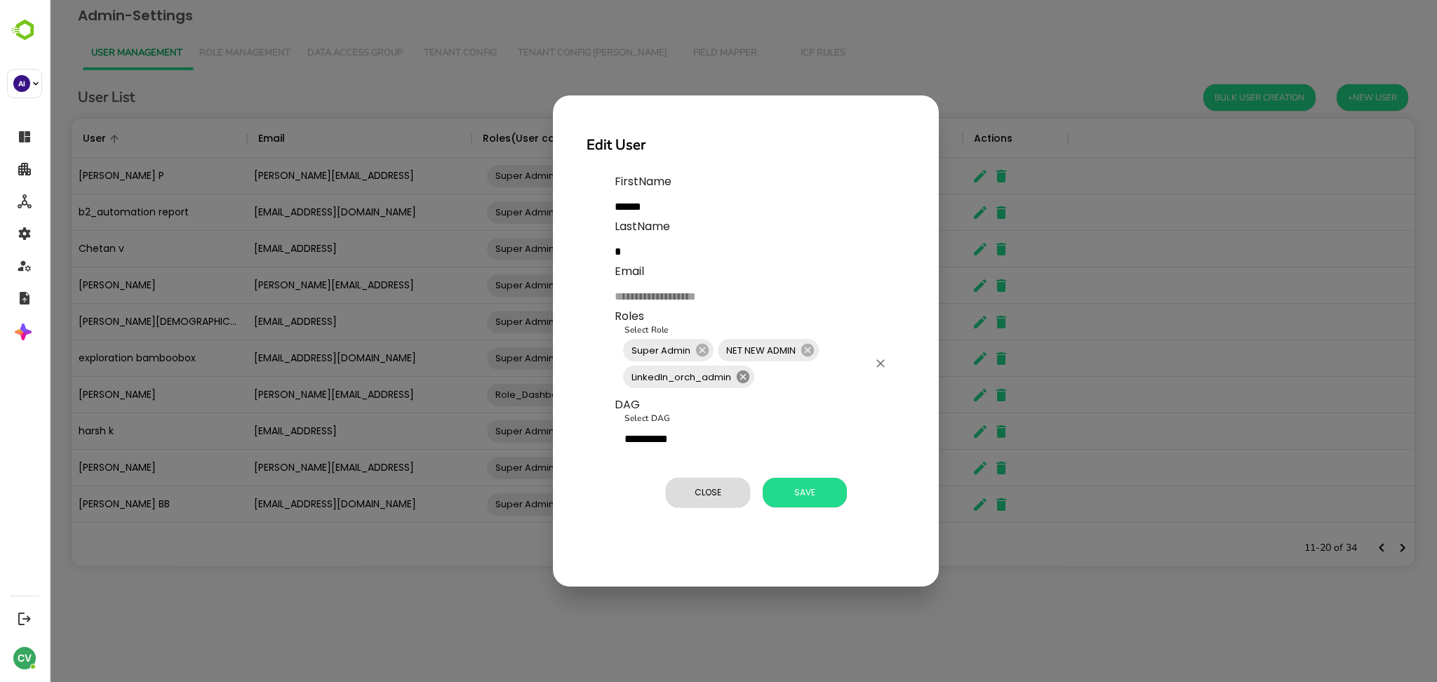
click at [737, 380] on icon at bounding box center [742, 376] width 15 height 15
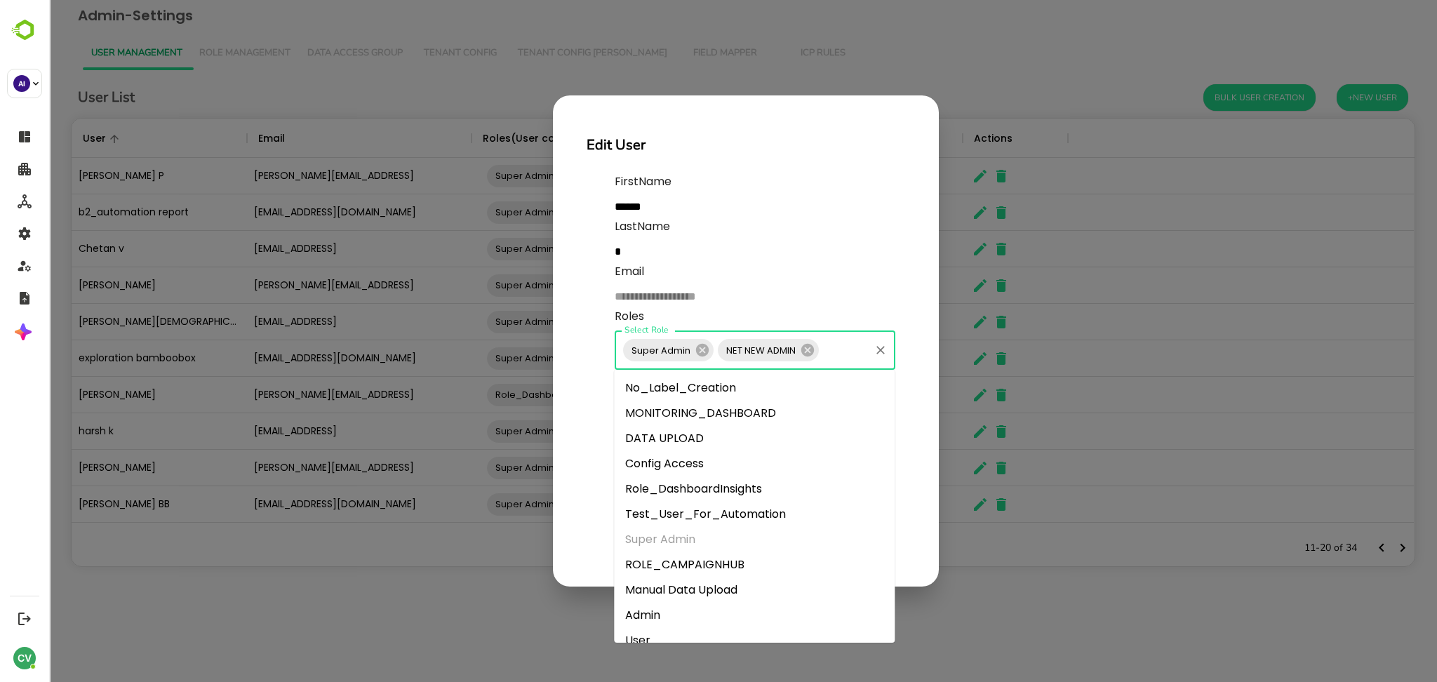
click at [848, 355] on input "Select Role" at bounding box center [844, 350] width 47 height 27
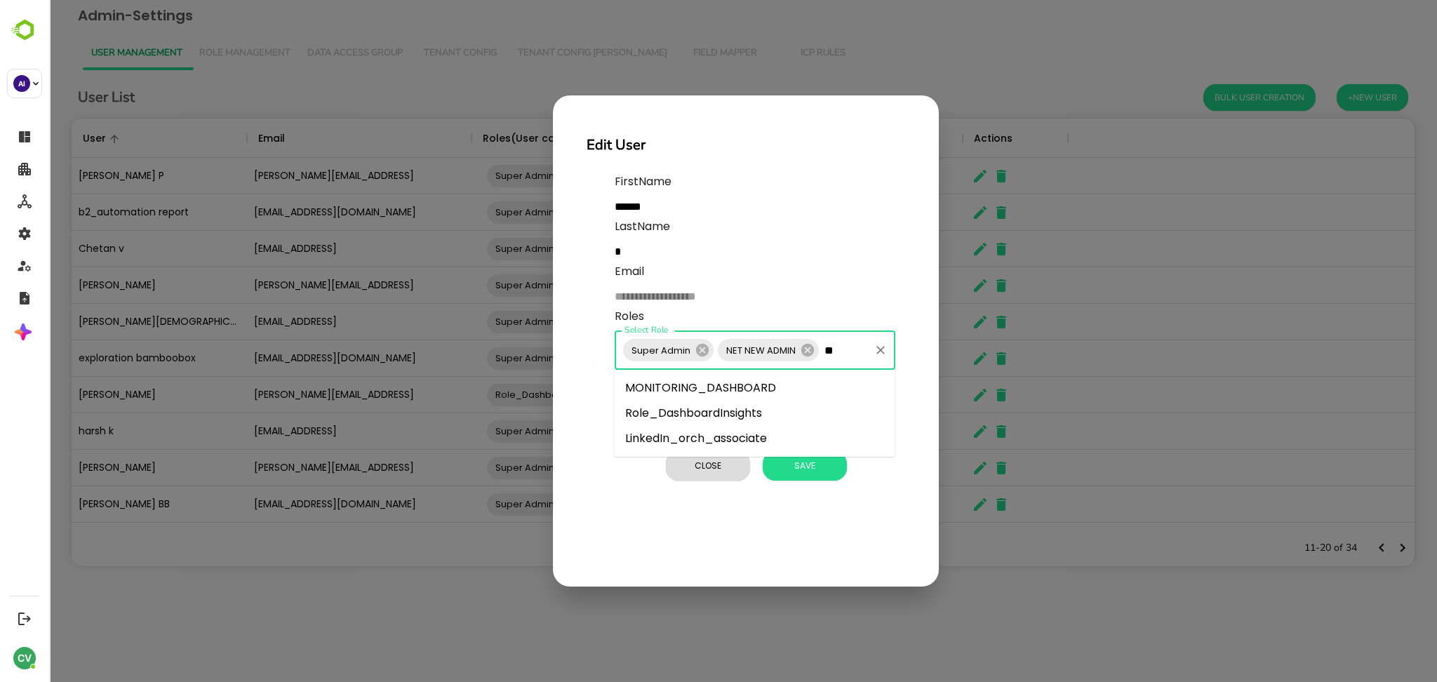
type input "***"
click at [756, 384] on li "LinkedIn_orch_associate" at bounding box center [754, 387] width 281 height 25
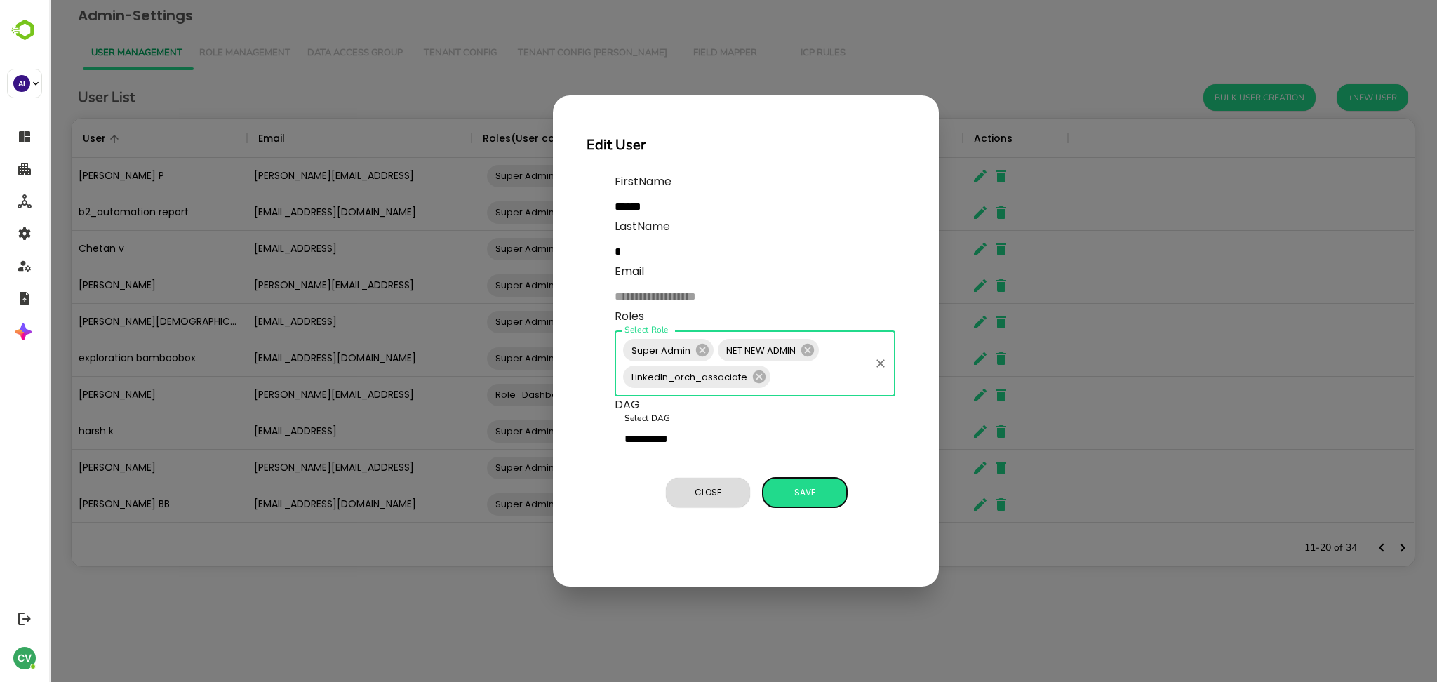
click at [796, 496] on span "Save" at bounding box center [805, 492] width 70 height 18
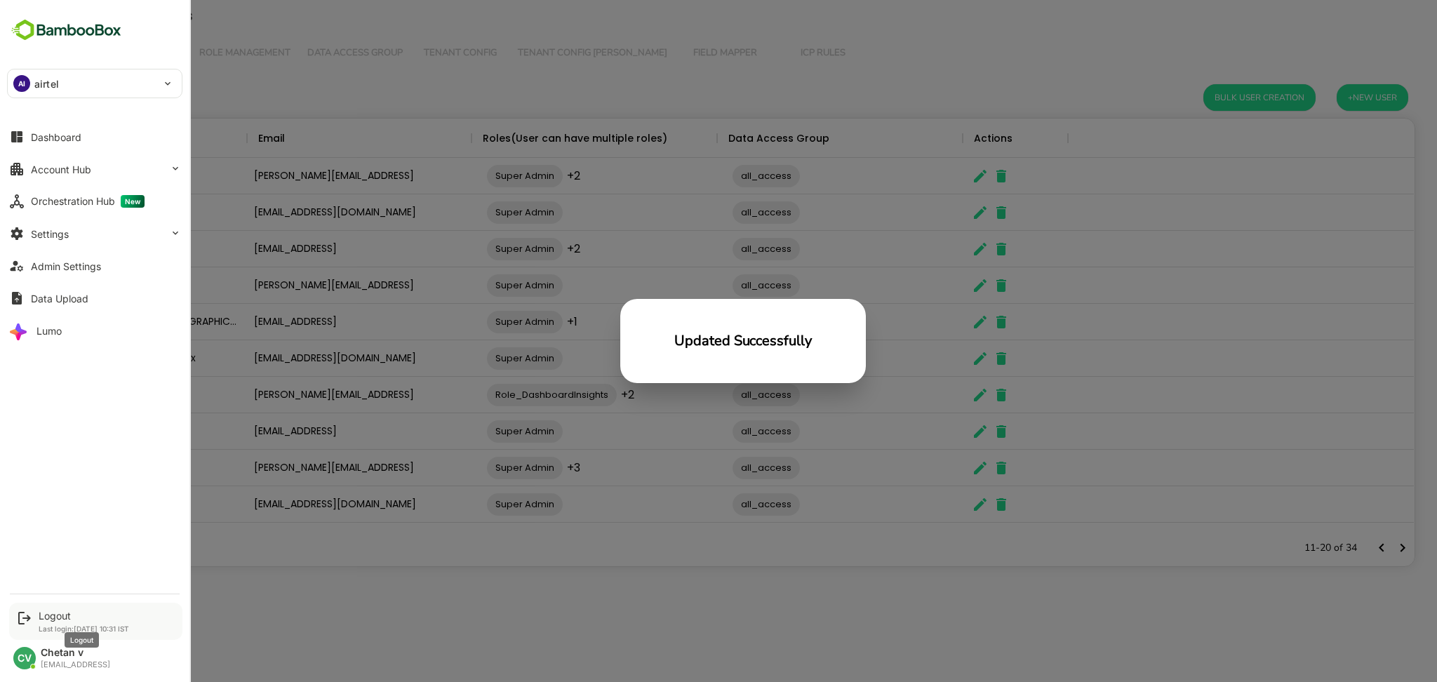
click at [58, 615] on div "Logout" at bounding box center [84, 616] width 91 height 12
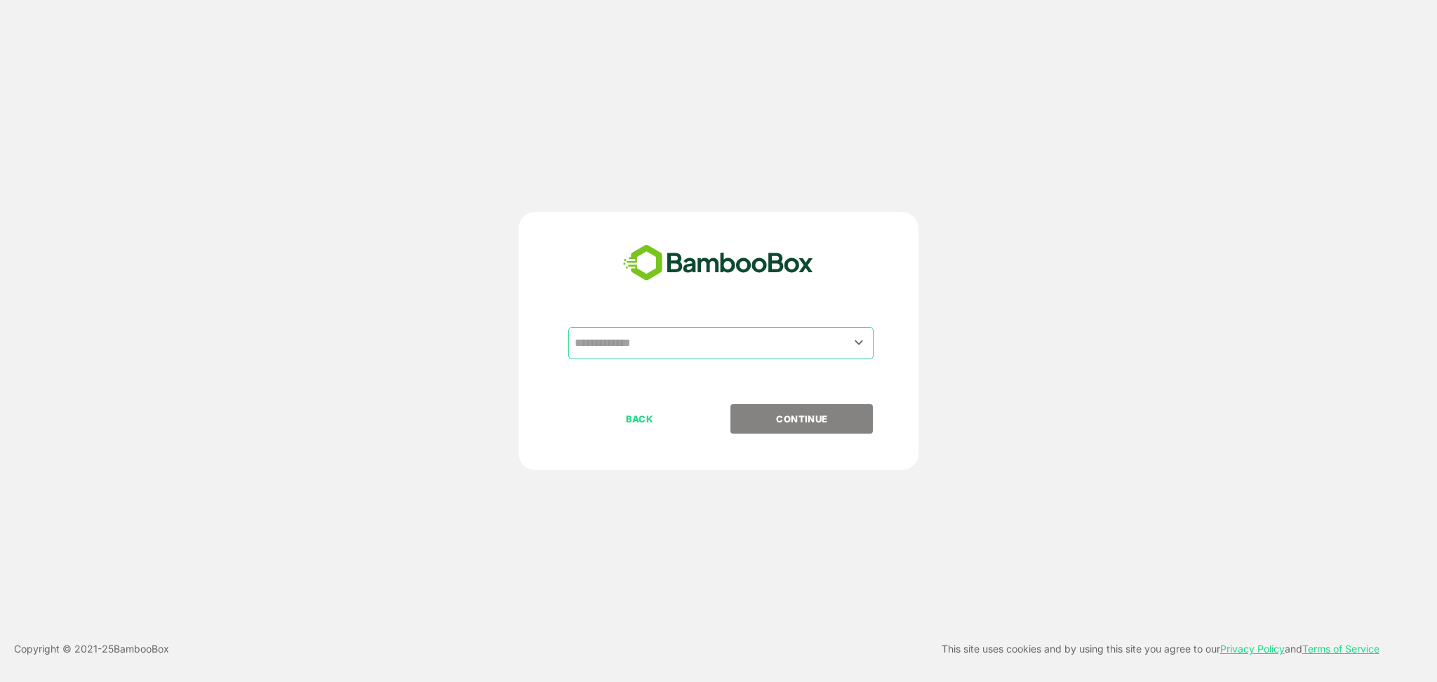
click at [787, 354] on input "text" at bounding box center [721, 343] width 300 height 27
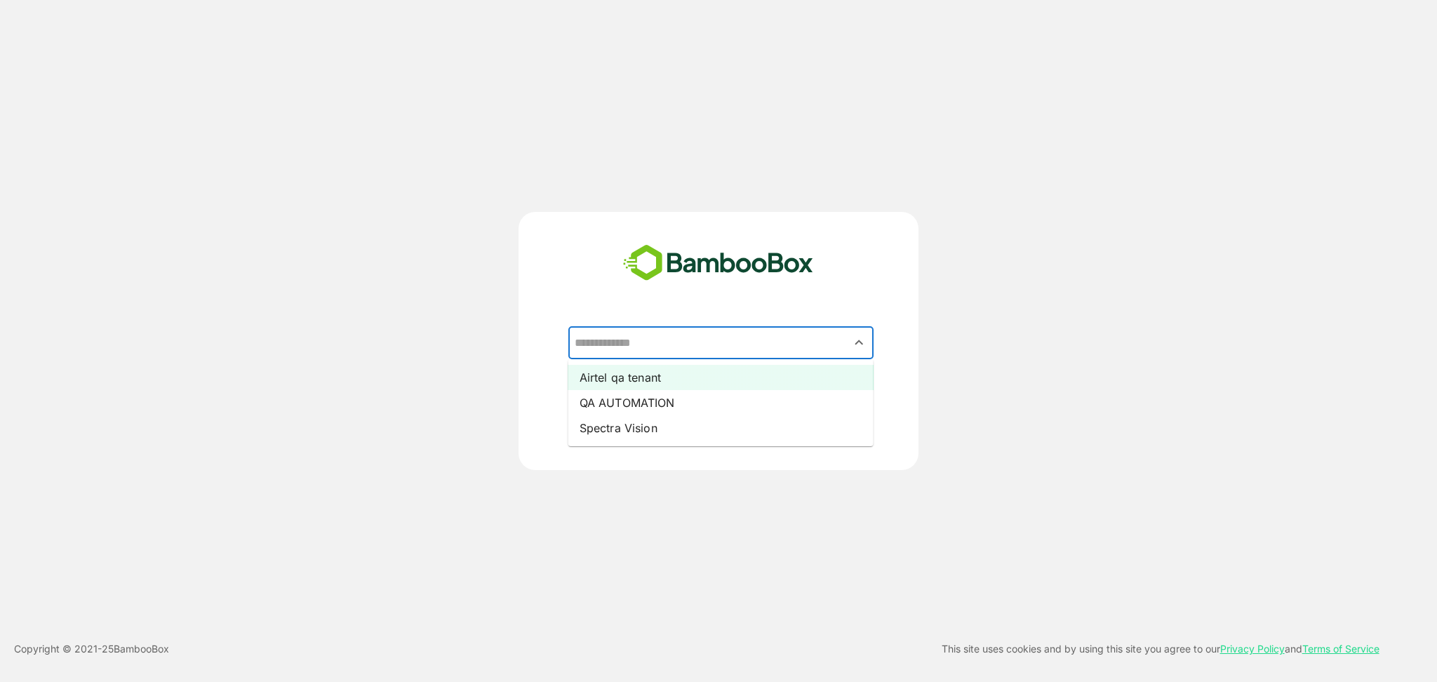
click at [675, 374] on li "Airtel qa tenant" at bounding box center [720, 377] width 305 height 25
type input "**********"
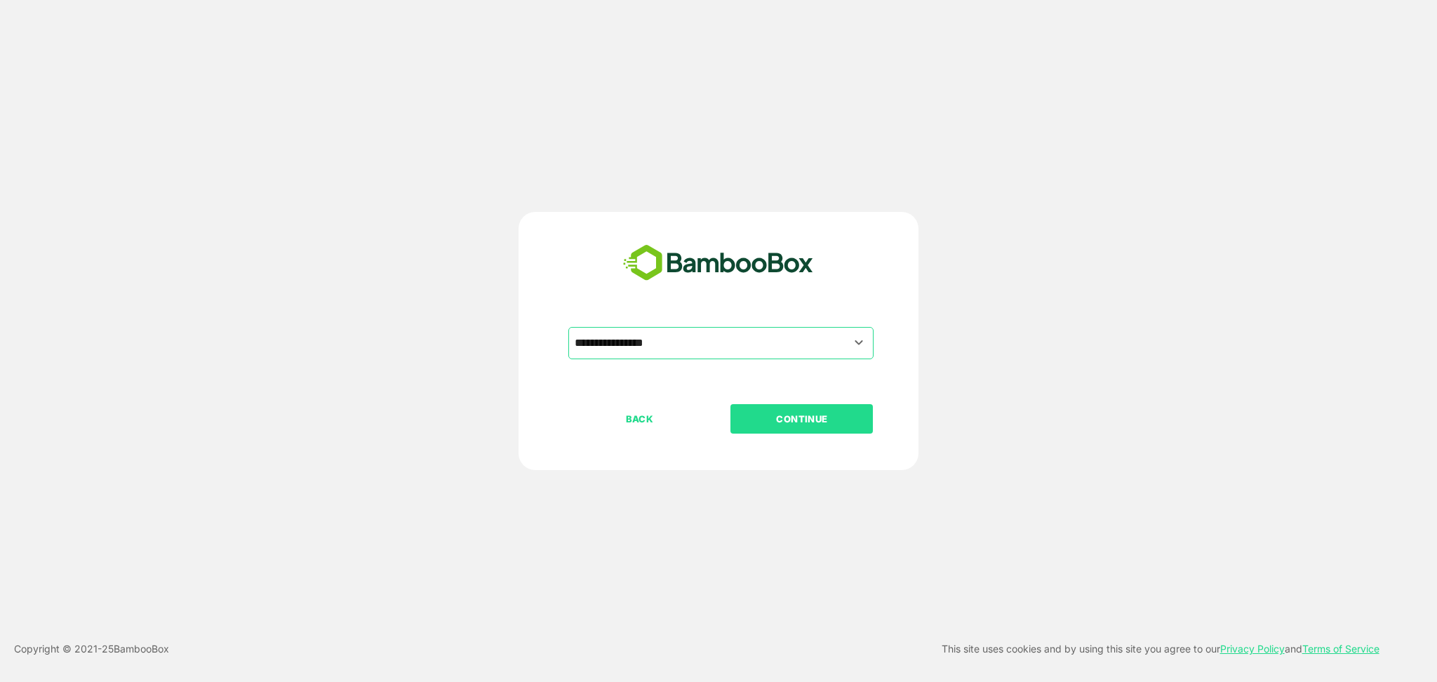
click at [786, 418] on p "CONTINUE" at bounding box center [802, 418] width 140 height 15
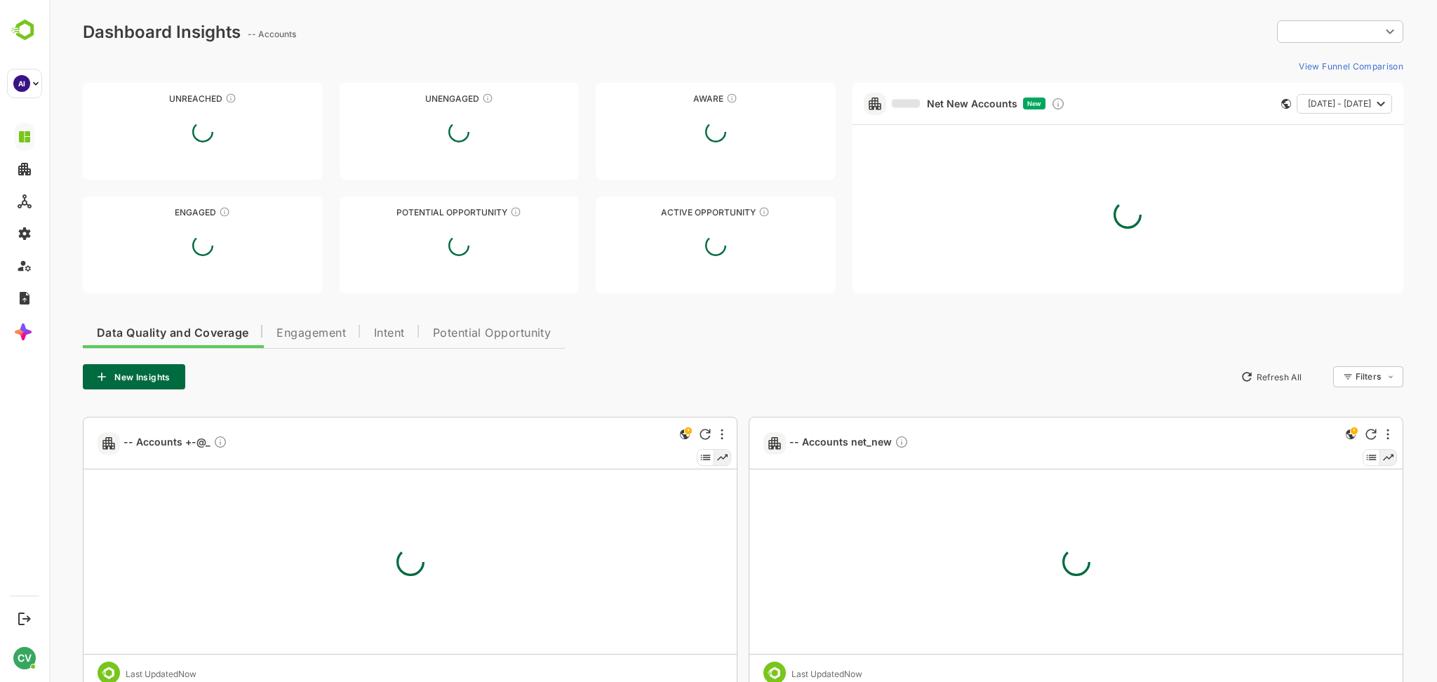
type input "**********"
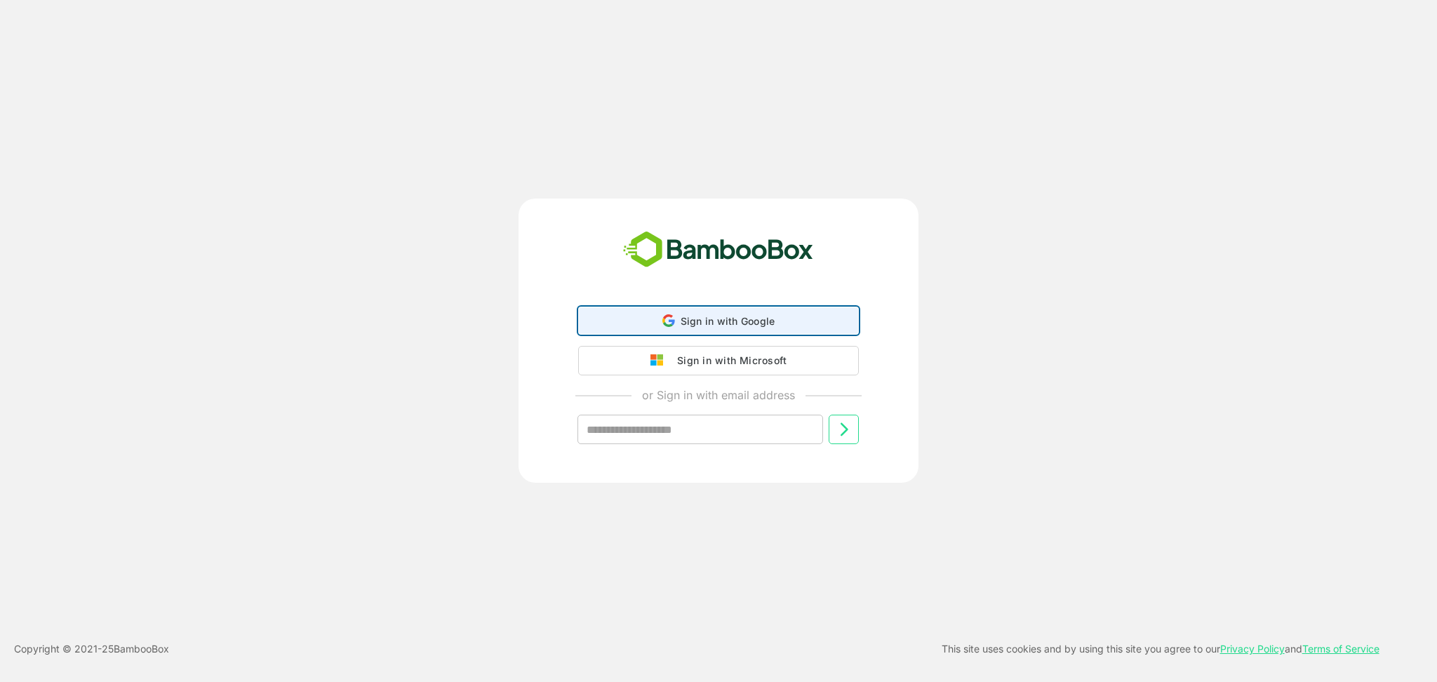
click at [726, 310] on div "Sign in with Google Sign in with Google. Opens in new tab" at bounding box center [718, 320] width 262 height 27
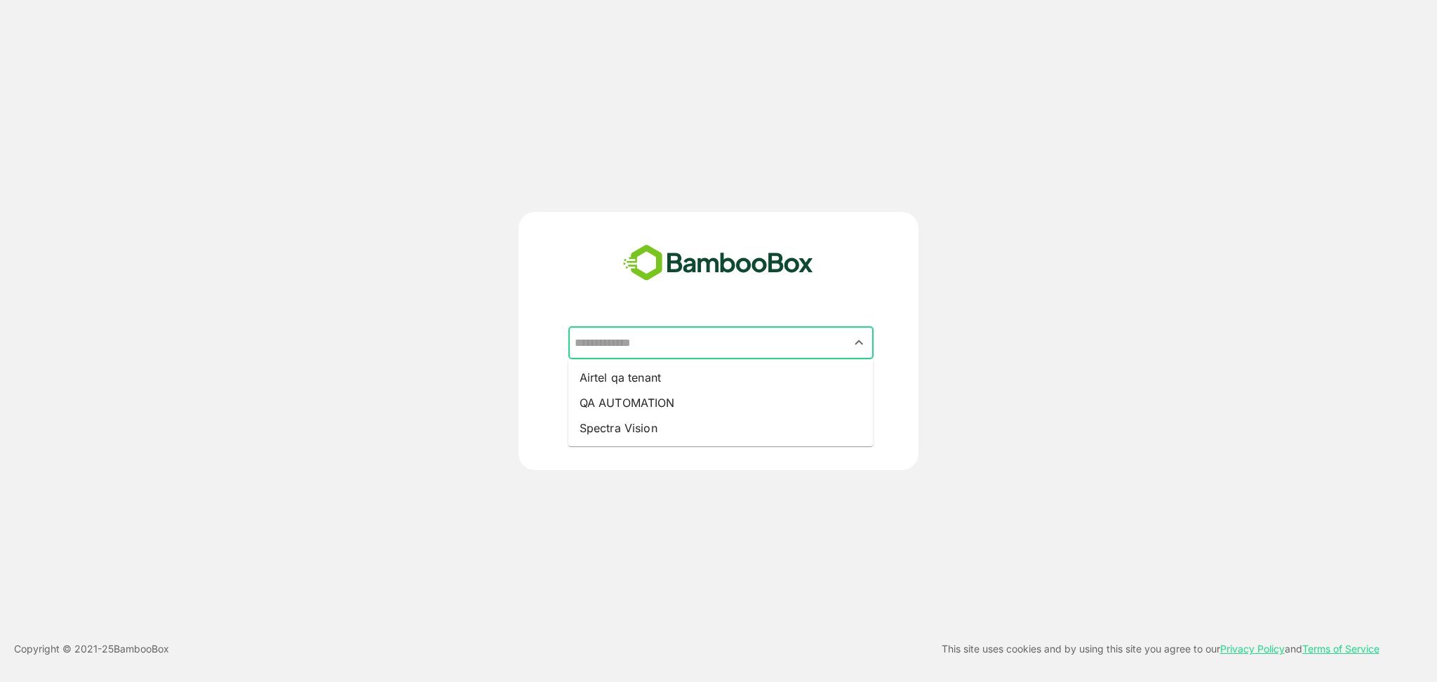
click at [697, 350] on input "text" at bounding box center [721, 343] width 300 height 27
click at [662, 397] on li "QA AUTOMATION" at bounding box center [720, 402] width 305 height 25
type input "**********"
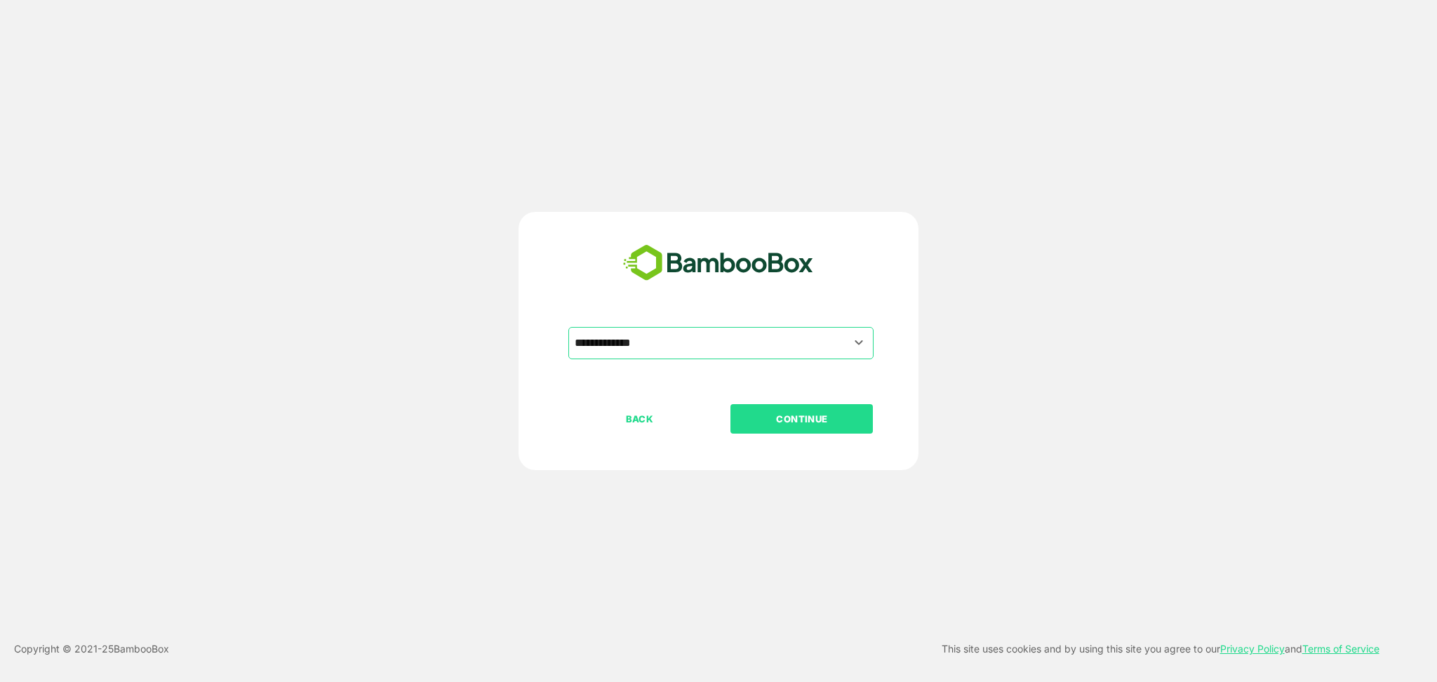
click at [805, 425] on p "CONTINUE" at bounding box center [802, 418] width 140 height 15
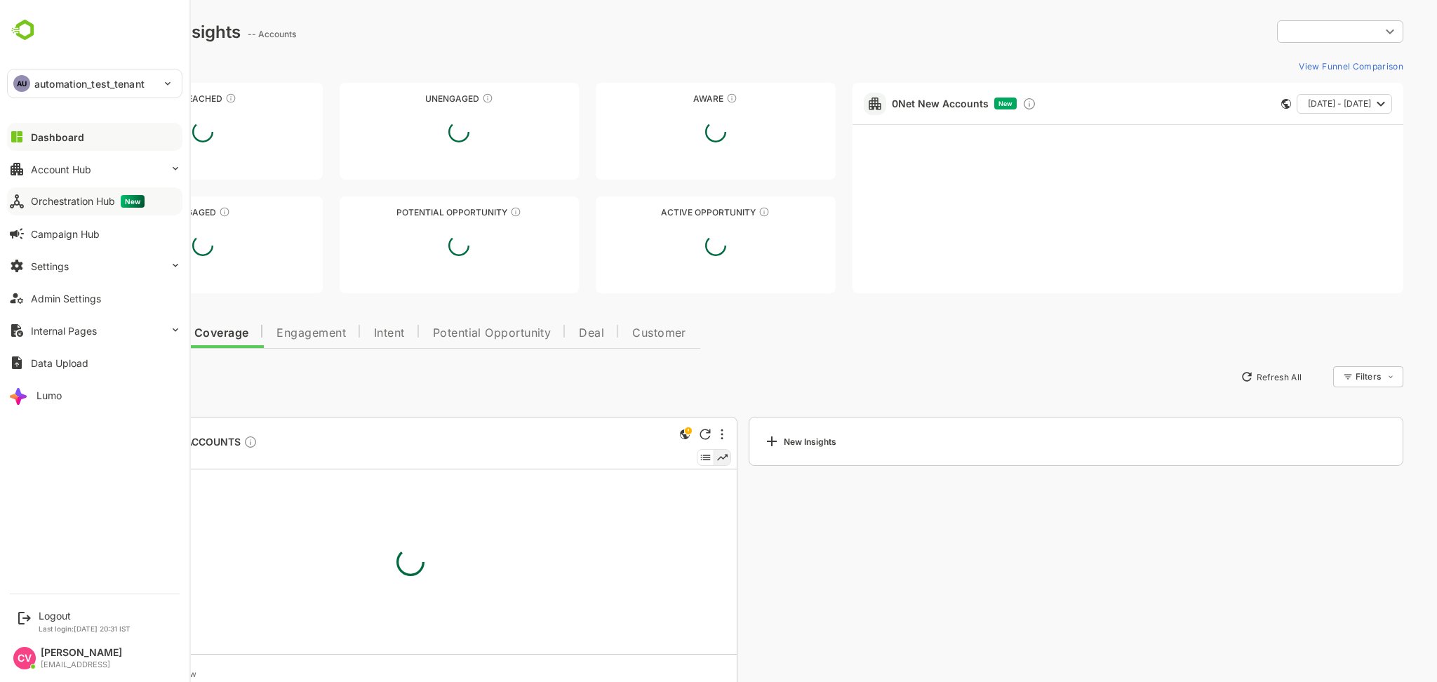
type input "**********"
click at [65, 198] on div "Orchestration Hub New" at bounding box center [88, 201] width 114 height 13
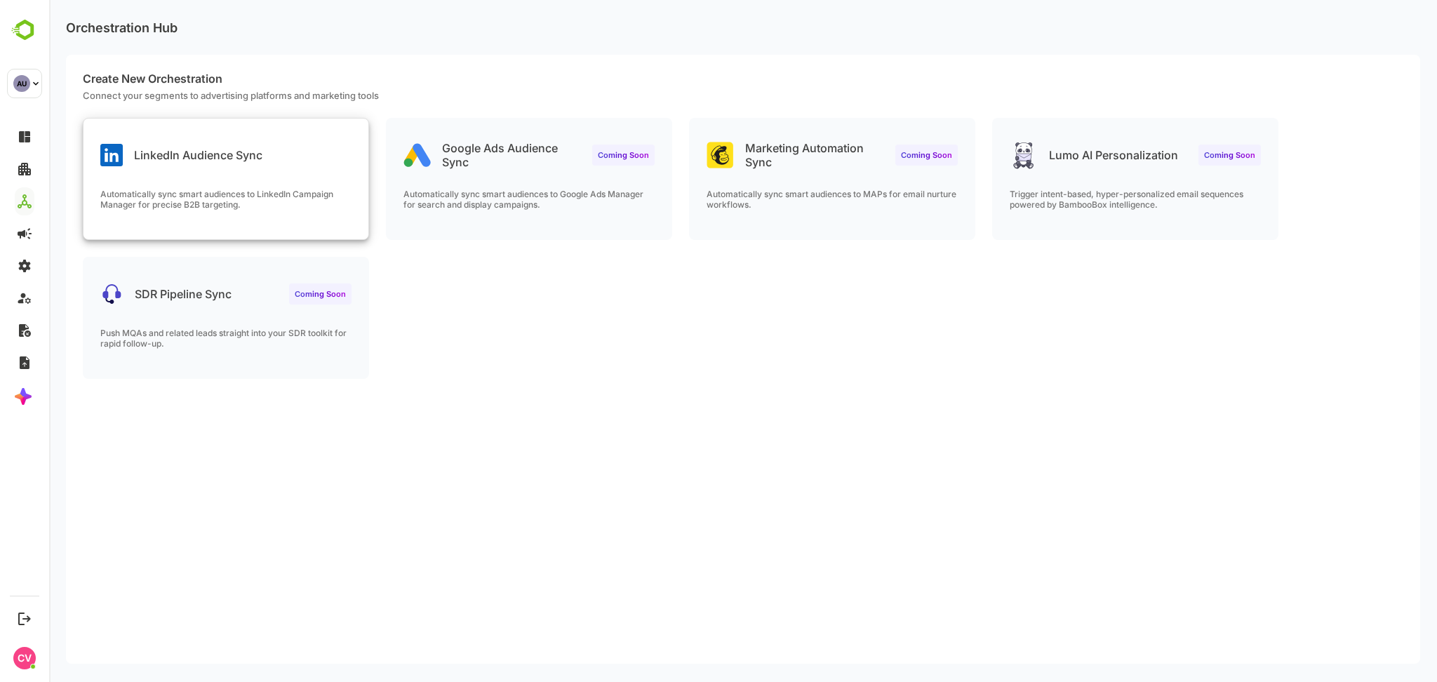
click at [251, 171] on div "LinkedIn Audience Sync Automatically sync smart audiences to LinkedIn Campaign …" at bounding box center [225, 179] width 285 height 121
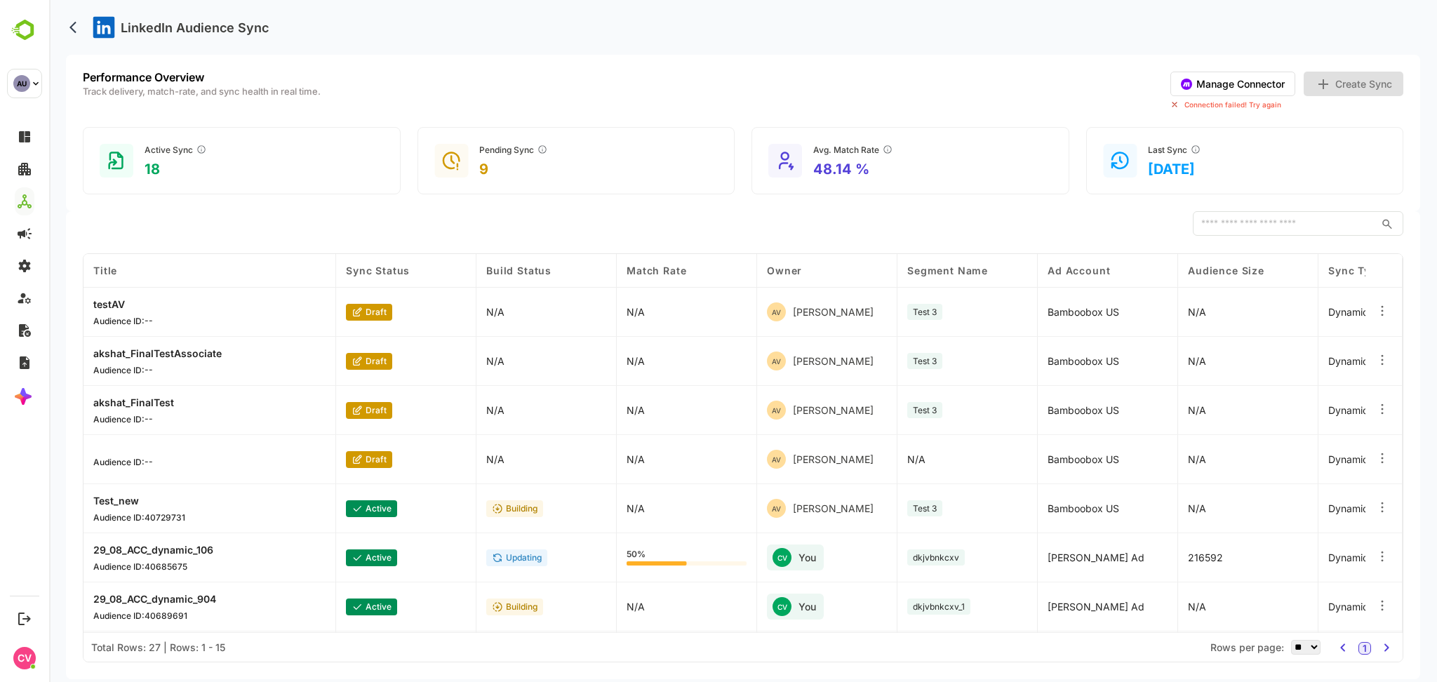
click at [1227, 90] on button "Manage Connector" at bounding box center [1232, 84] width 125 height 25
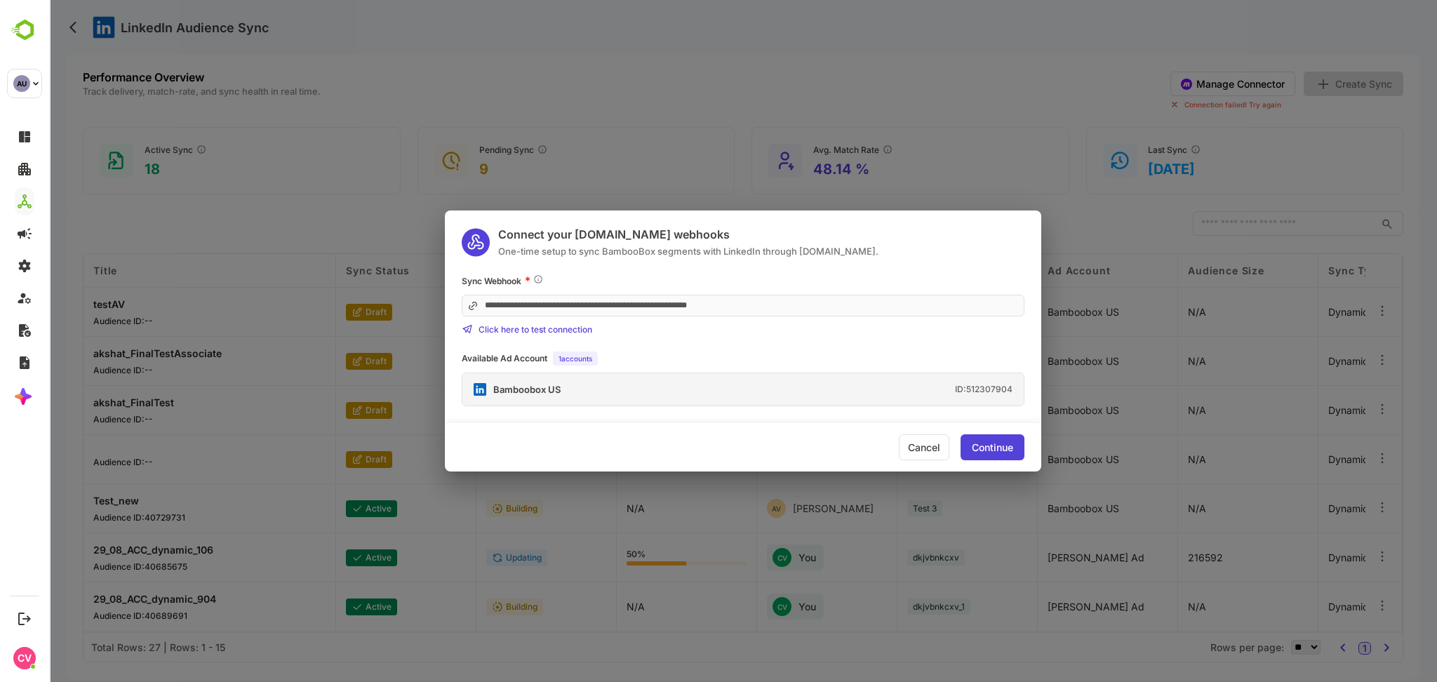
click at [714, 381] on div "Bamboobox US ID: 512307904" at bounding box center [742, 389] width 561 height 32
click at [756, 76] on div "**********" at bounding box center [743, 341] width 1388 height 682
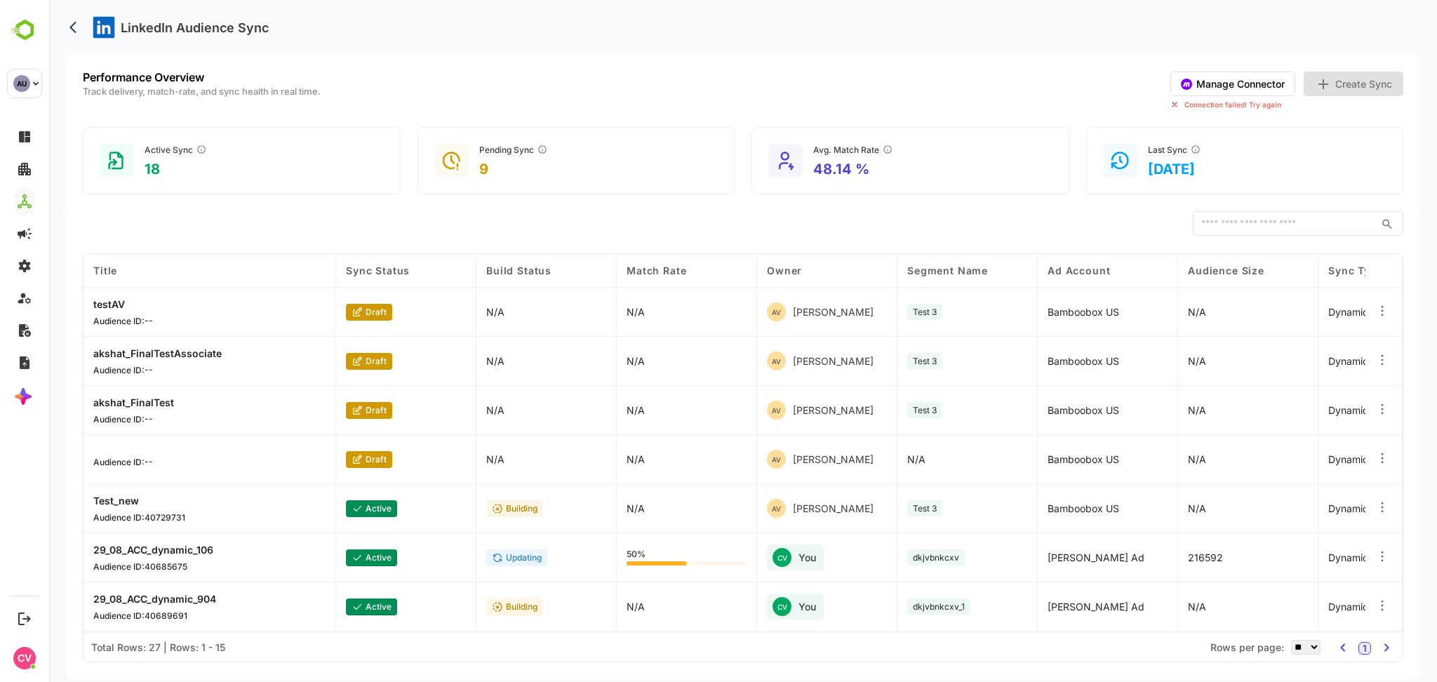
drag, startPoint x: 744, startPoint y: 22, endPoint x: 744, endPoint y: 11, distance: 10.5
click at [744, 11] on div "LinkedIn Audience Sync" at bounding box center [743, 27] width 1354 height 55
click at [1217, 72] on button "Manage Connector" at bounding box center [1232, 84] width 125 height 25
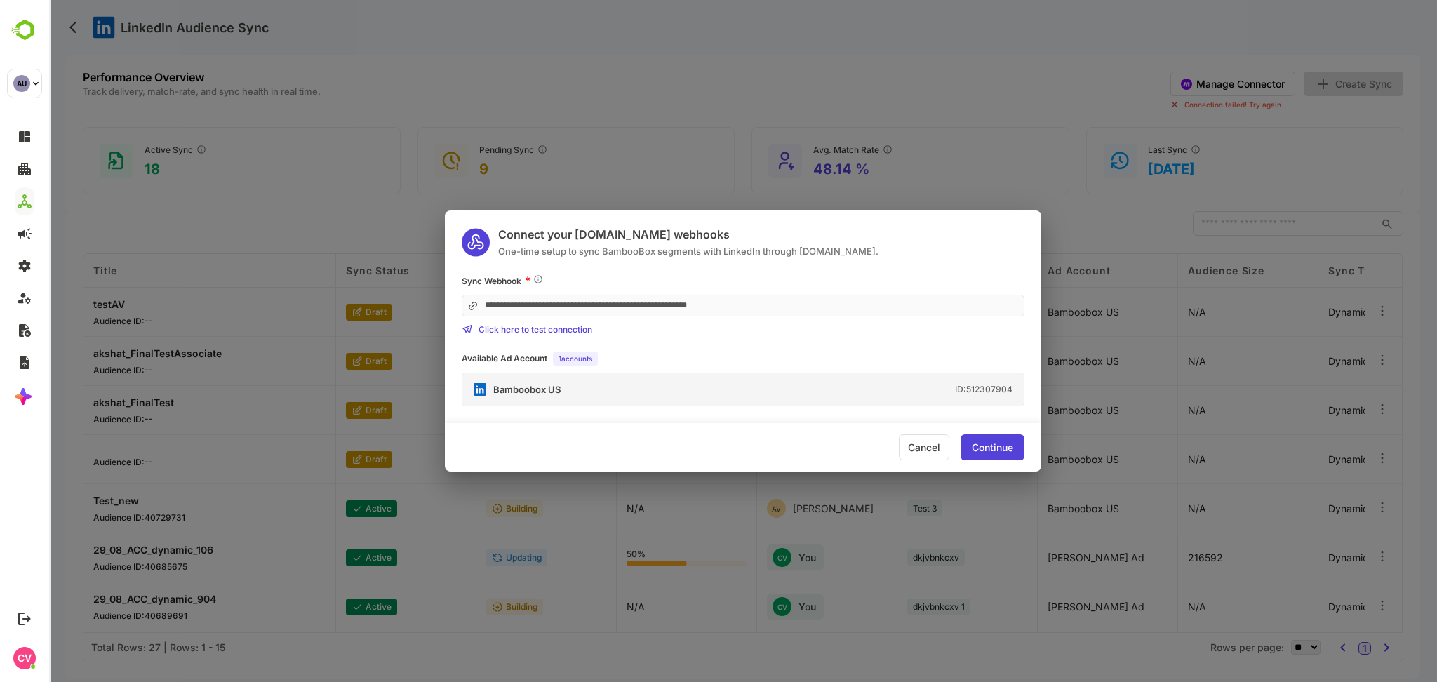
click at [573, 326] on span "Click here to test connection" at bounding box center [536, 329] width 114 height 11
click at [777, 275] on div "Sync Webhook *" at bounding box center [743, 281] width 563 height 14
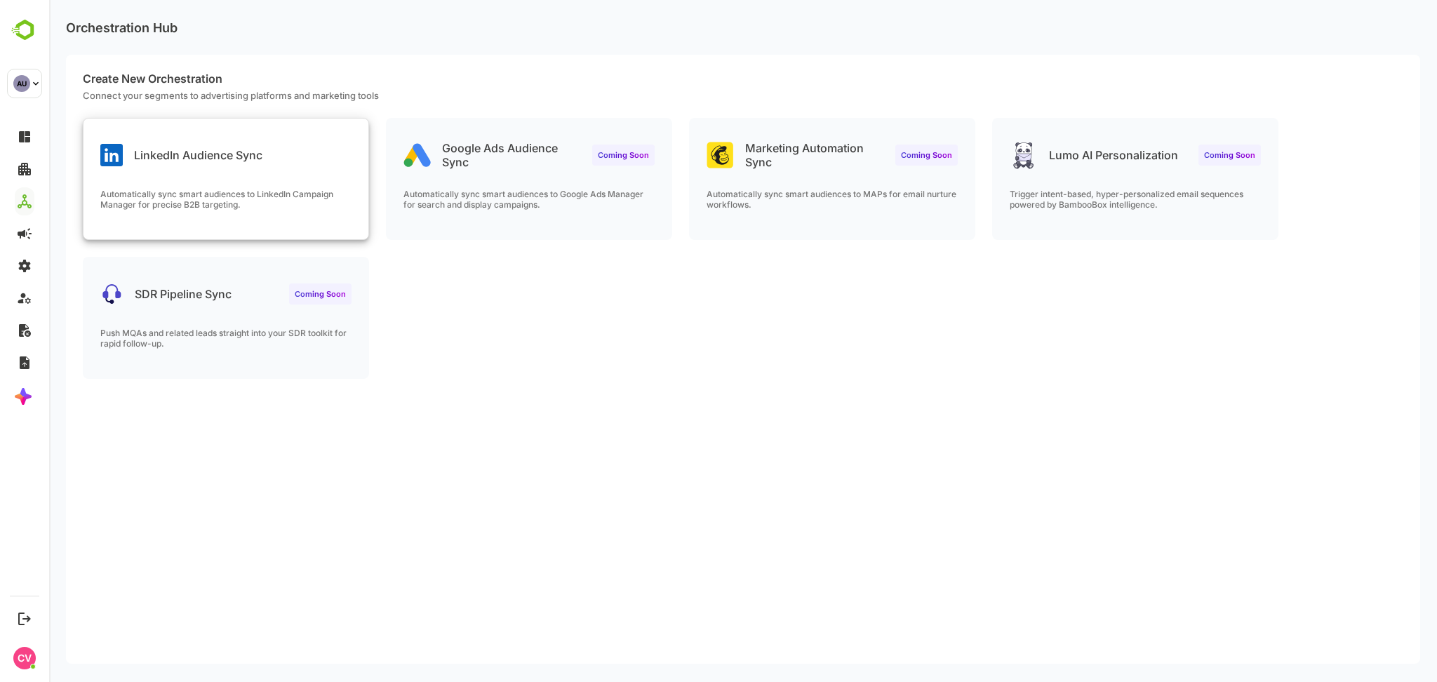
click at [331, 162] on div "LinkedIn Audience Sync" at bounding box center [225, 144] width 285 height 51
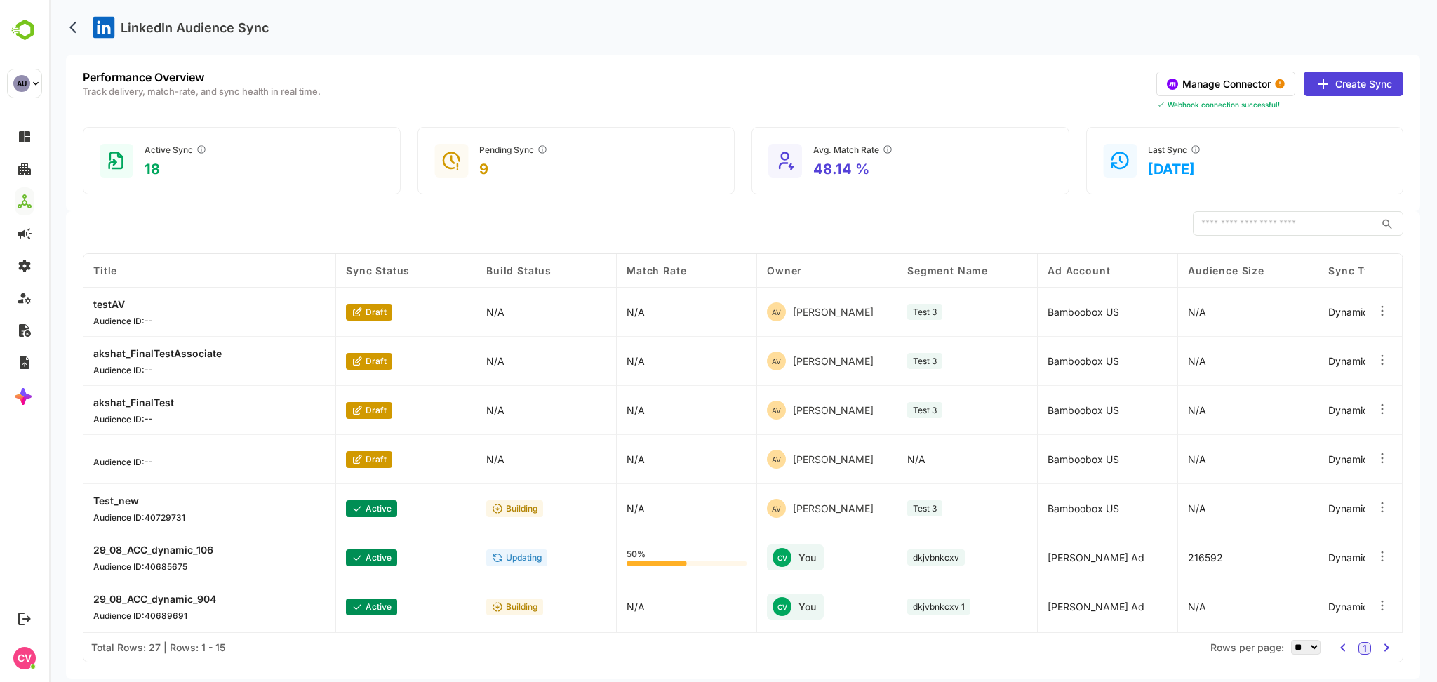
click at [1229, 90] on button "Manage Connector" at bounding box center [1225, 84] width 139 height 25
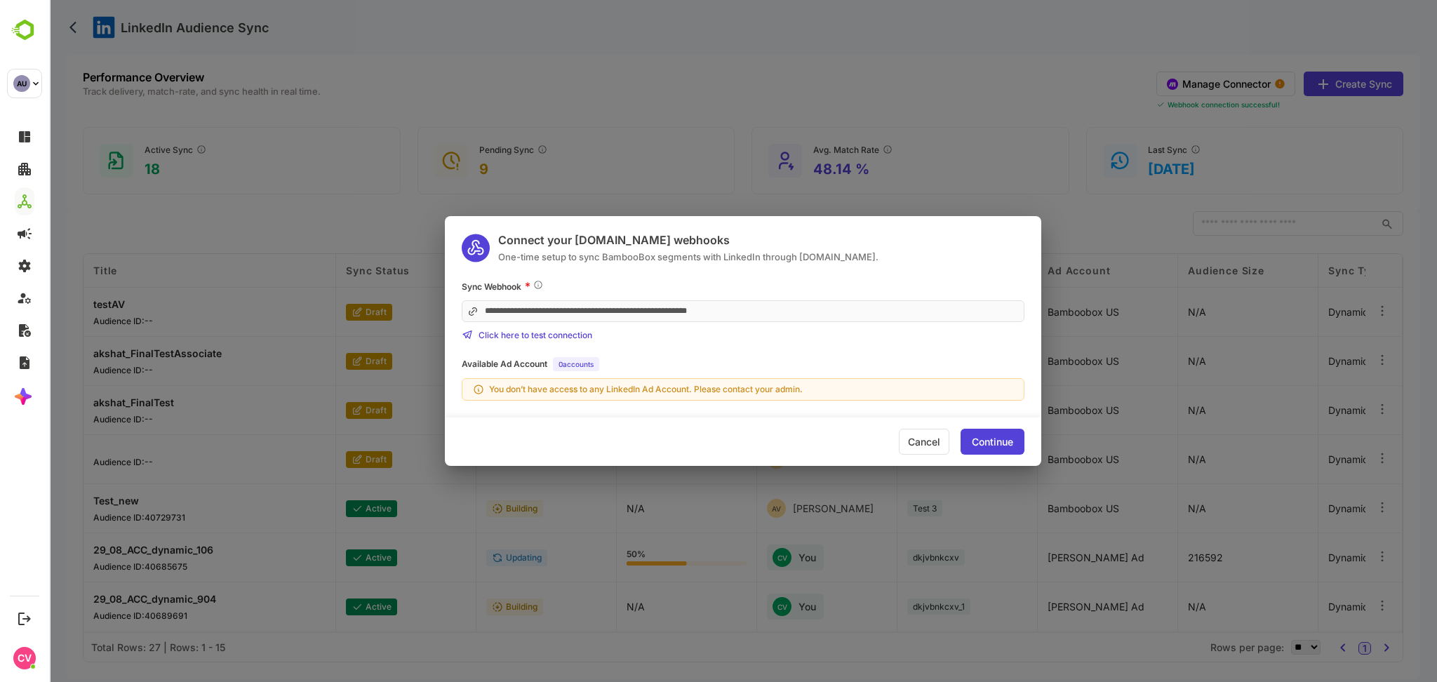
click at [868, 88] on div "**********" at bounding box center [743, 341] width 1388 height 682
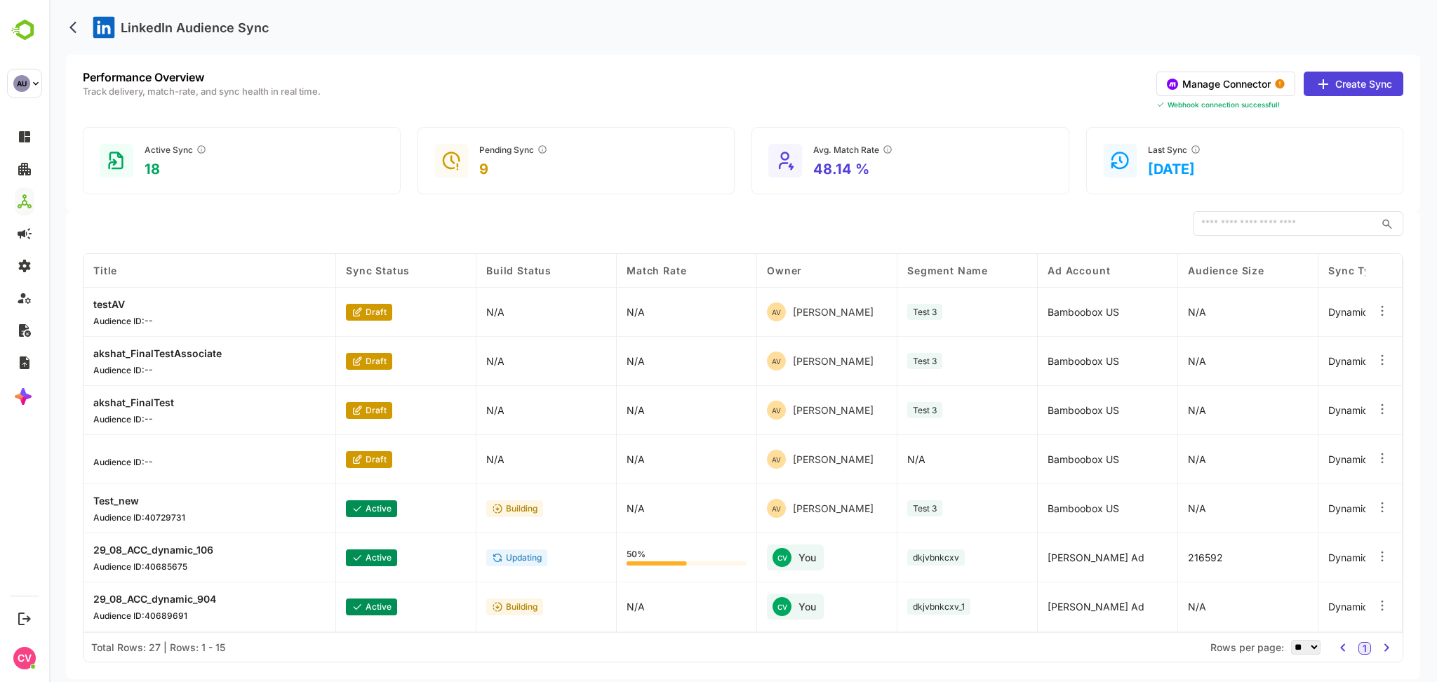
click at [1222, 82] on button "Manage Connector" at bounding box center [1225, 84] width 139 height 25
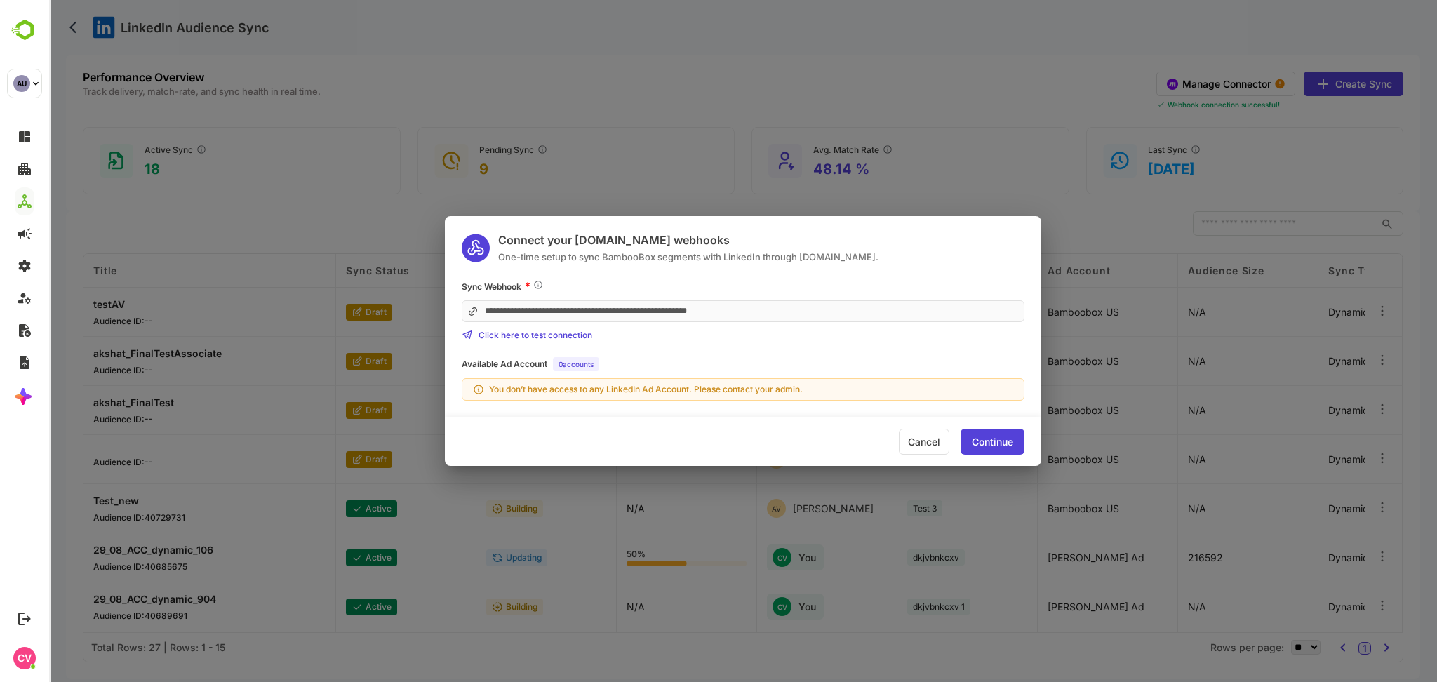
click at [973, 437] on div "Continue" at bounding box center [992, 442] width 41 height 10
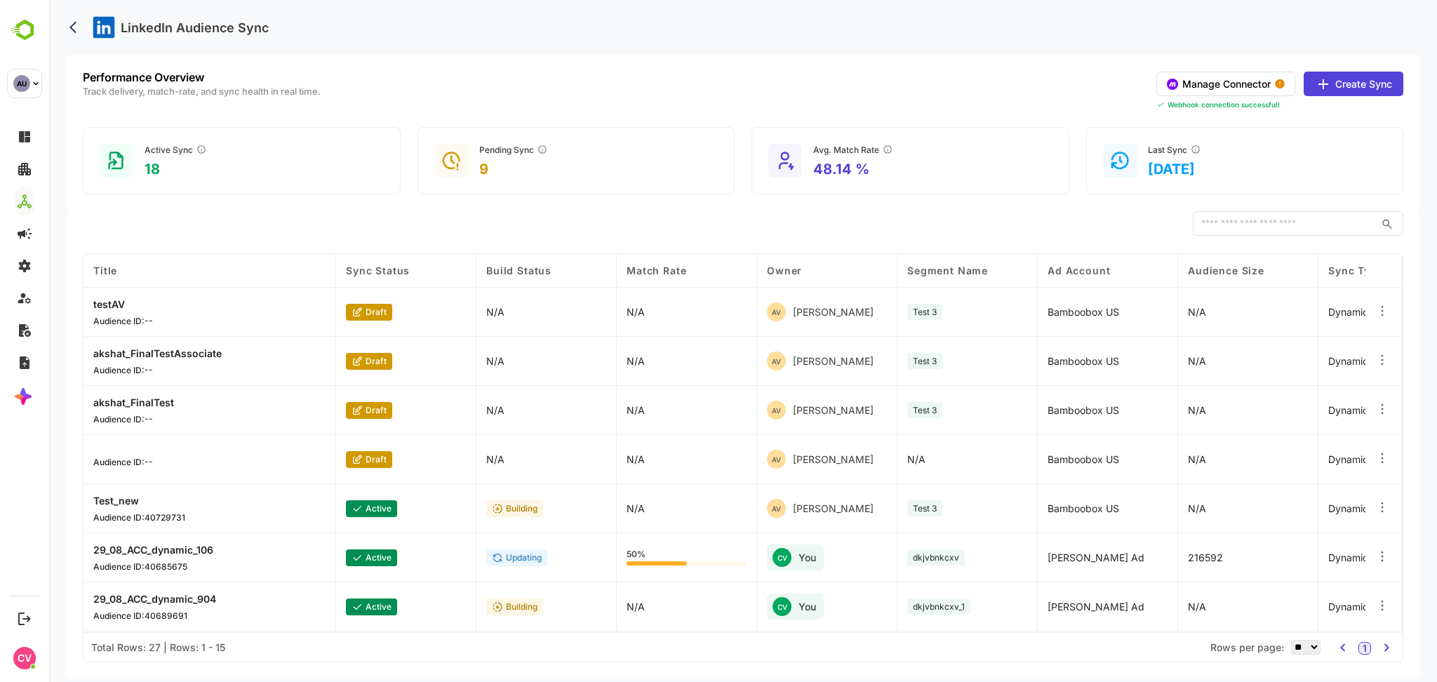
click at [1348, 86] on button "Create Sync" at bounding box center [1354, 84] width 100 height 25
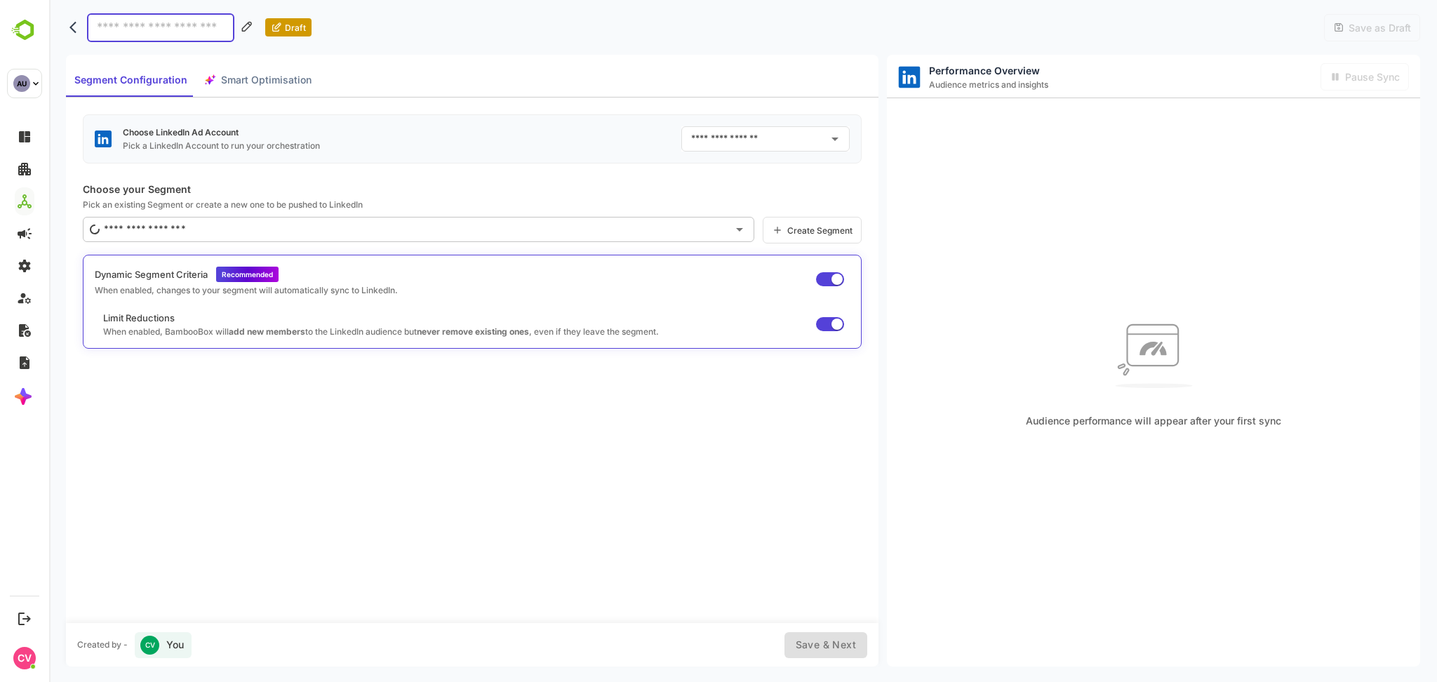
click at [769, 135] on input "text" at bounding box center [755, 139] width 135 height 22
drag, startPoint x: 747, startPoint y: 198, endPoint x: 687, endPoint y: 196, distance: 60.4
click at [687, 196] on div "No options" at bounding box center [766, 199] width 170 height 34
drag, startPoint x: 749, startPoint y: 199, endPoint x: 627, endPoint y: 182, distance: 123.9
click at [627, 182] on body "Draft Save as Draft Segment Configuration Smart Optimisation Choose LinkedIn Ad…" at bounding box center [743, 341] width 1388 height 682
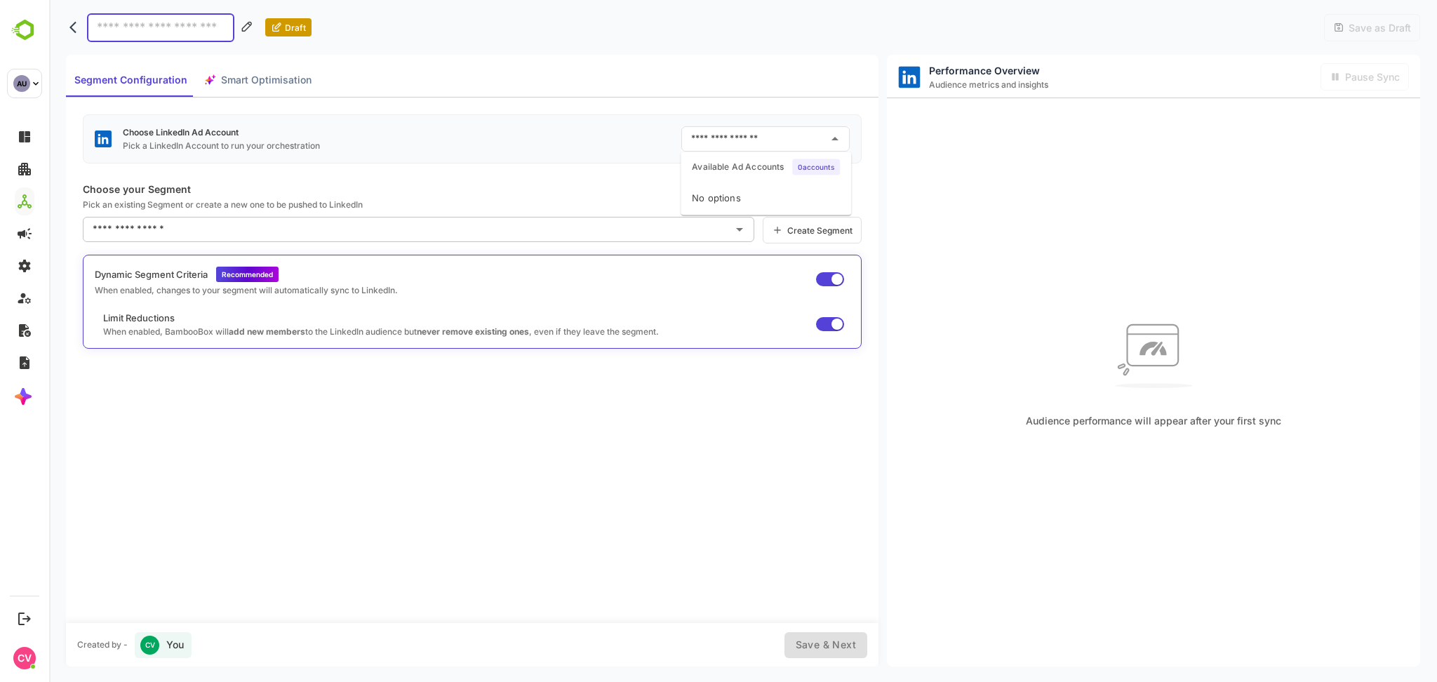
click at [733, 140] on input "text" at bounding box center [755, 139] width 135 height 22
click at [74, 32] on icon "back" at bounding box center [72, 28] width 7 height 12
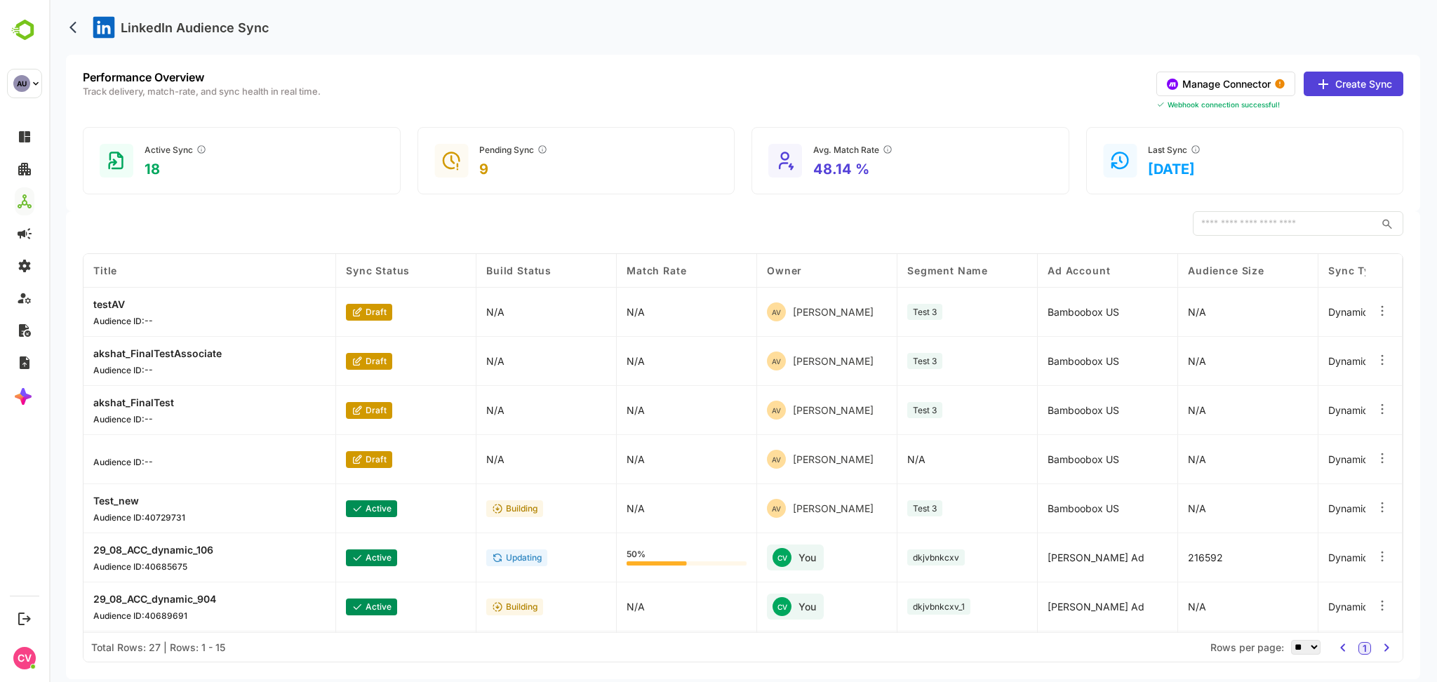
click at [1357, 83] on button "Create Sync" at bounding box center [1354, 84] width 100 height 25
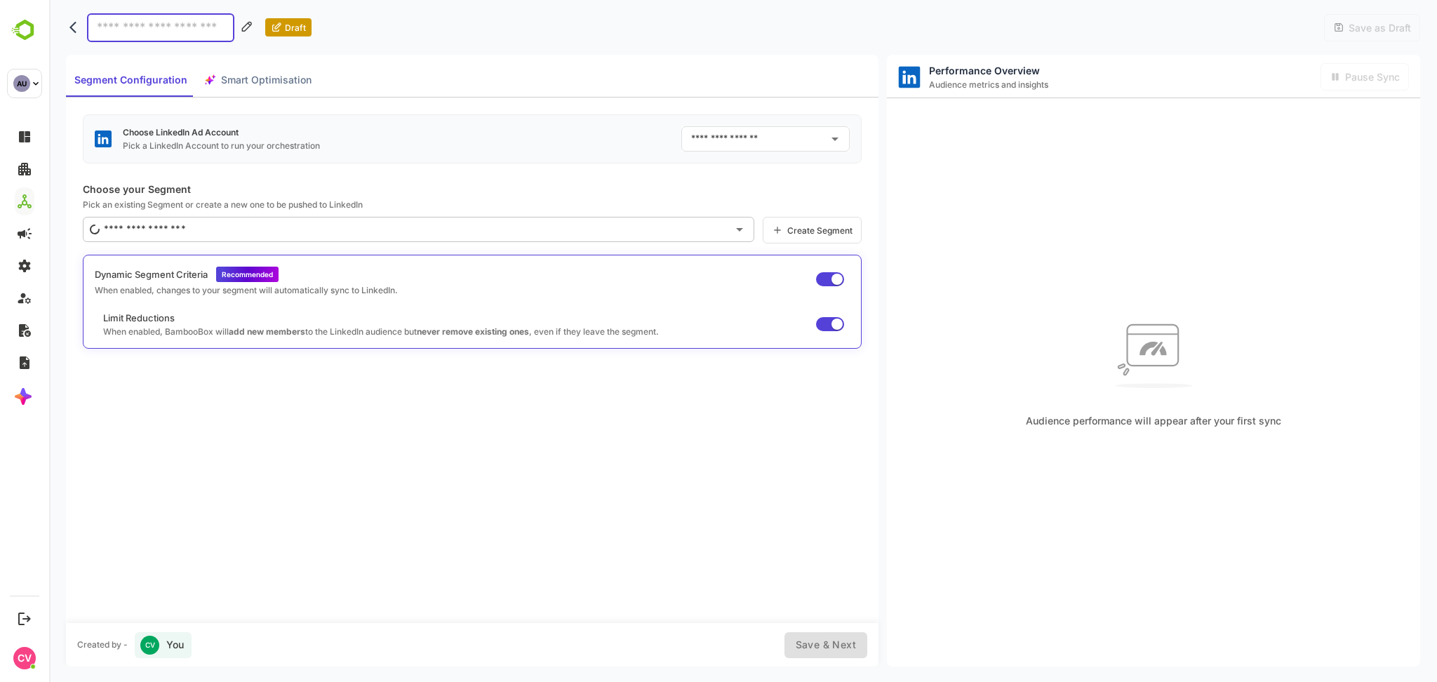
click at [752, 135] on input "text" at bounding box center [755, 139] width 135 height 22
